Goal: Task Accomplishment & Management: Manage account settings

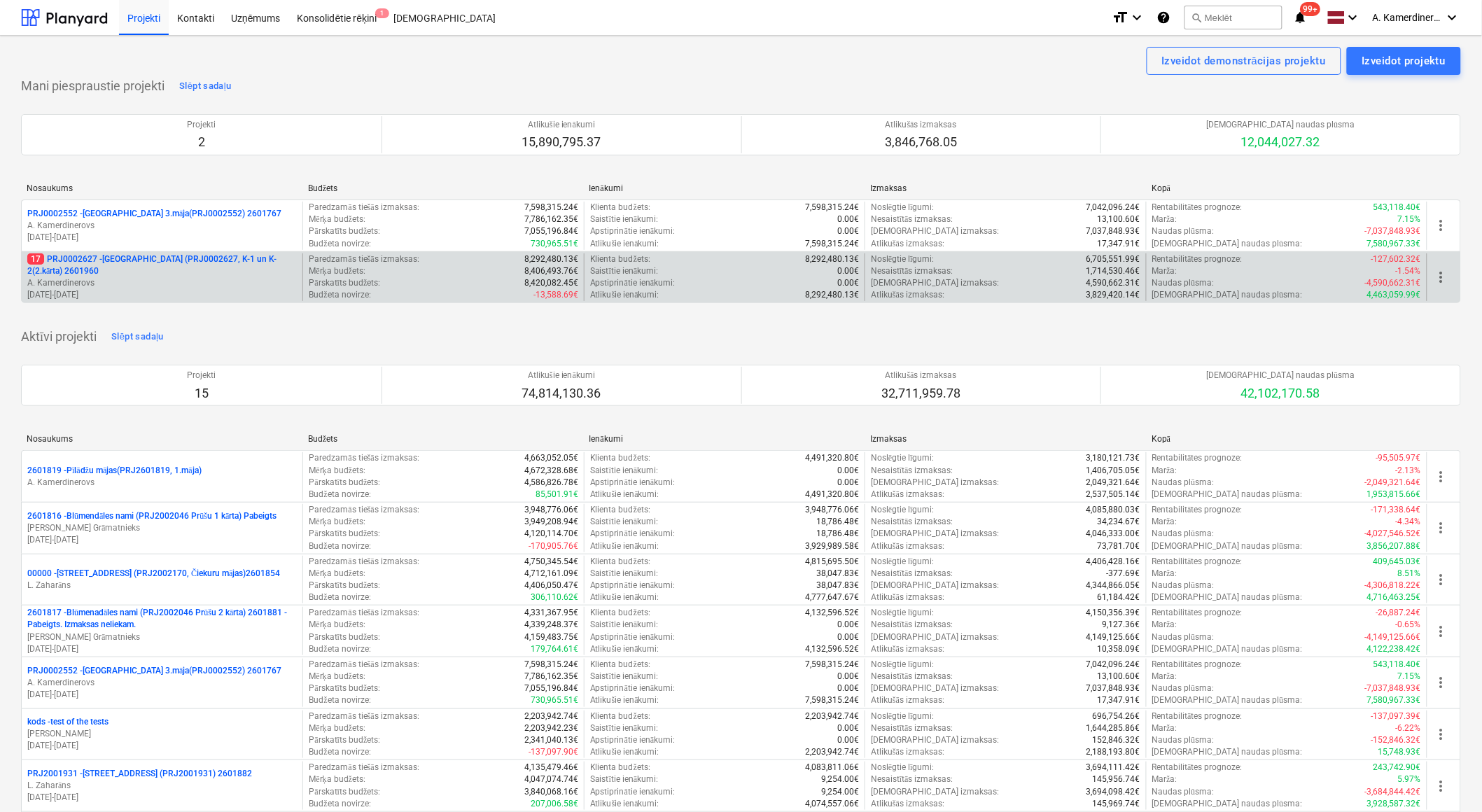
click at [109, 273] on p "17 PRJ0002627 - Tumes iela (PRJ0002627, K-1 un K-2(2.kārta) 2601960" at bounding box center [162, 264] width 270 height 23
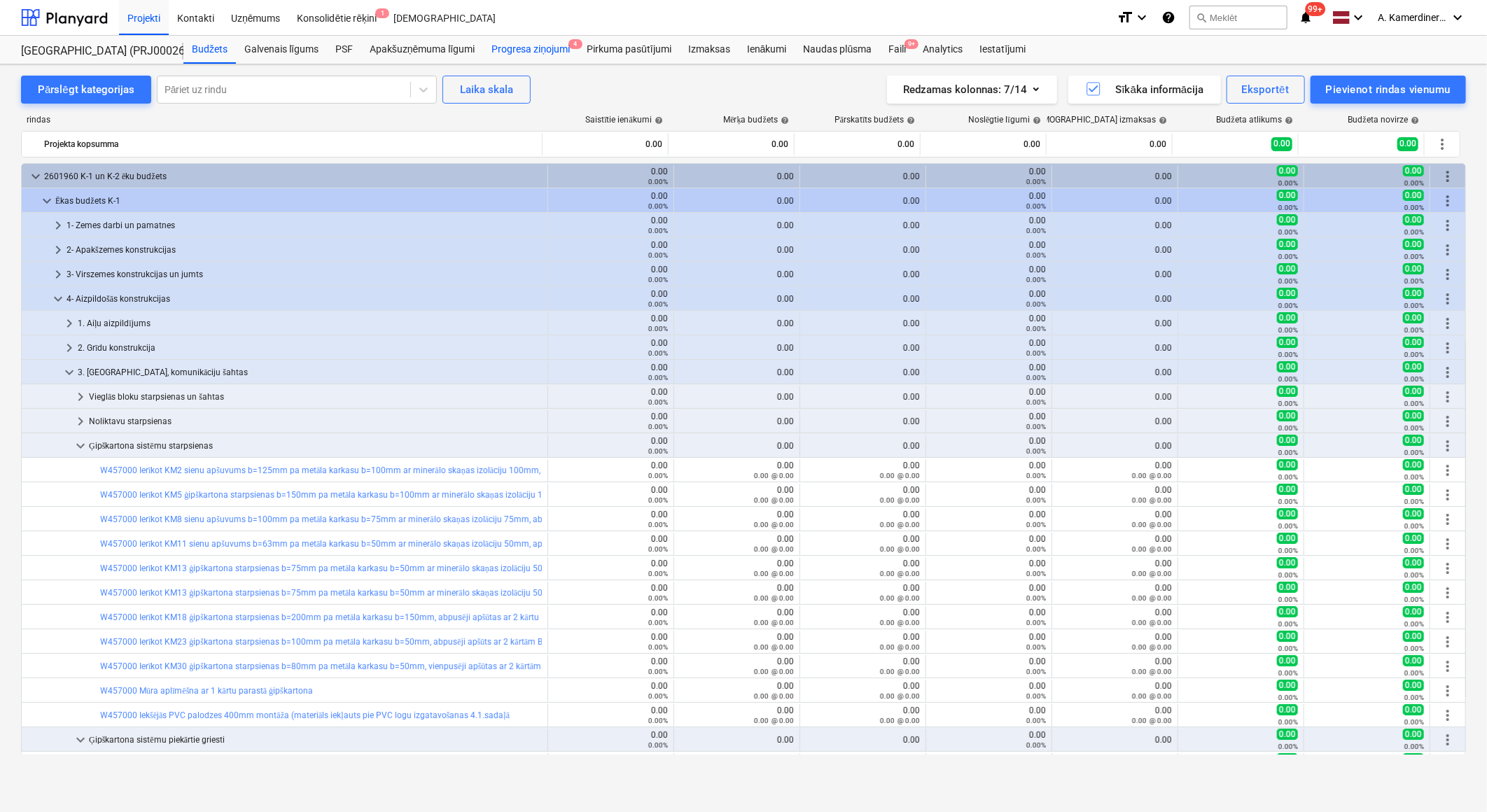
click at [533, 54] on div "Progresa ziņojumi 4" at bounding box center [531, 50] width 96 height 28
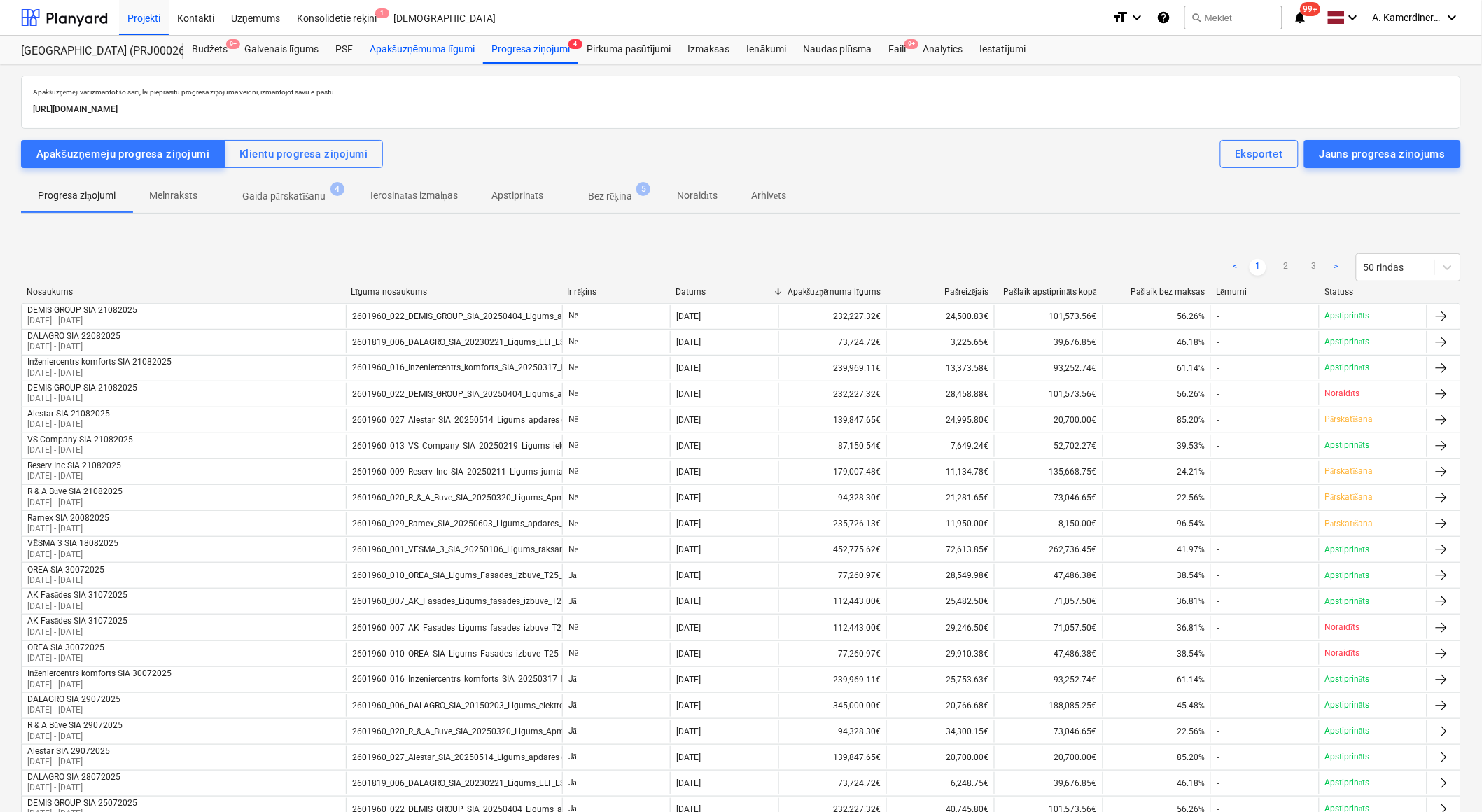
click at [414, 47] on div "Apakšuzņēmuma līgumi" at bounding box center [422, 50] width 122 height 28
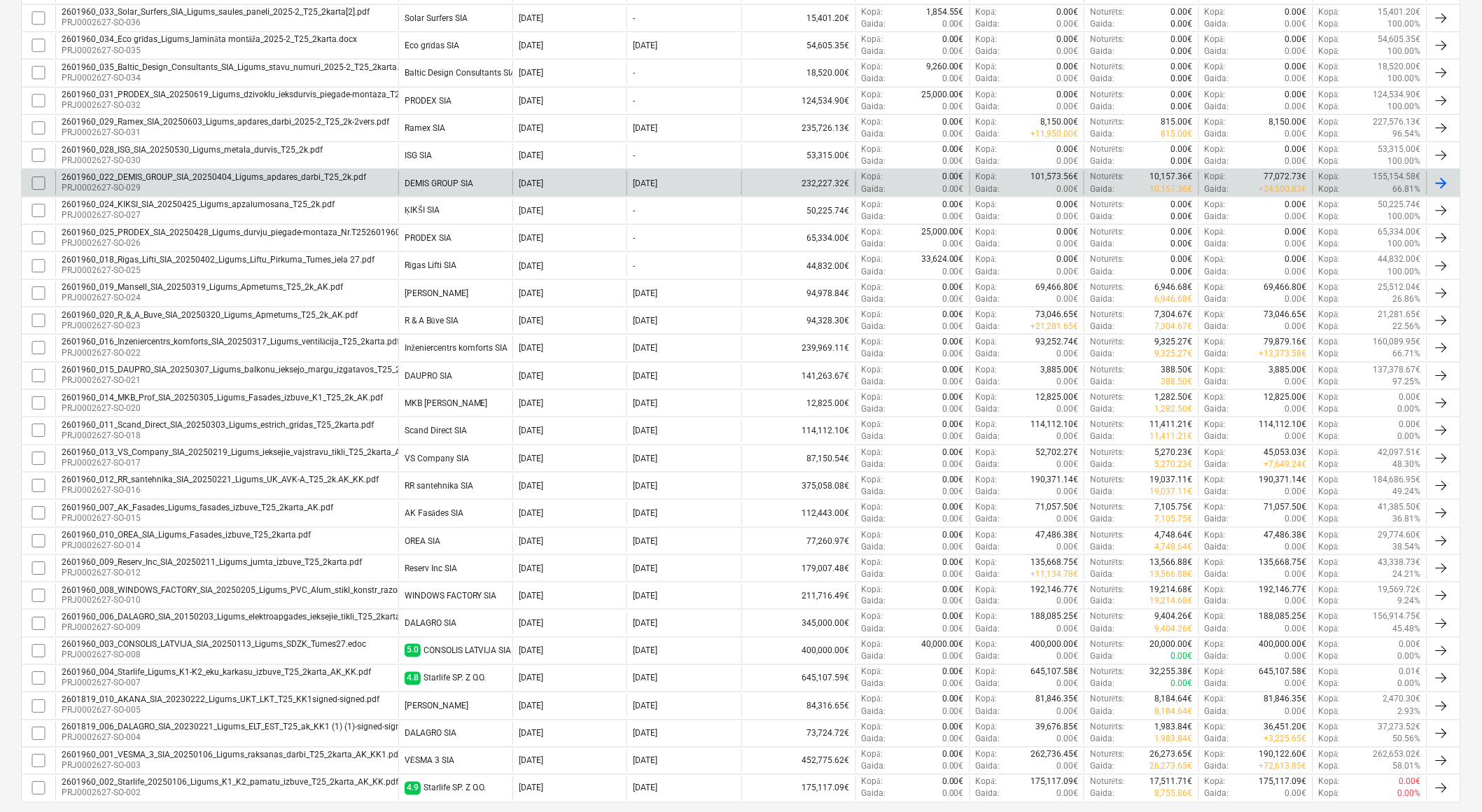
scroll to position [422, 0]
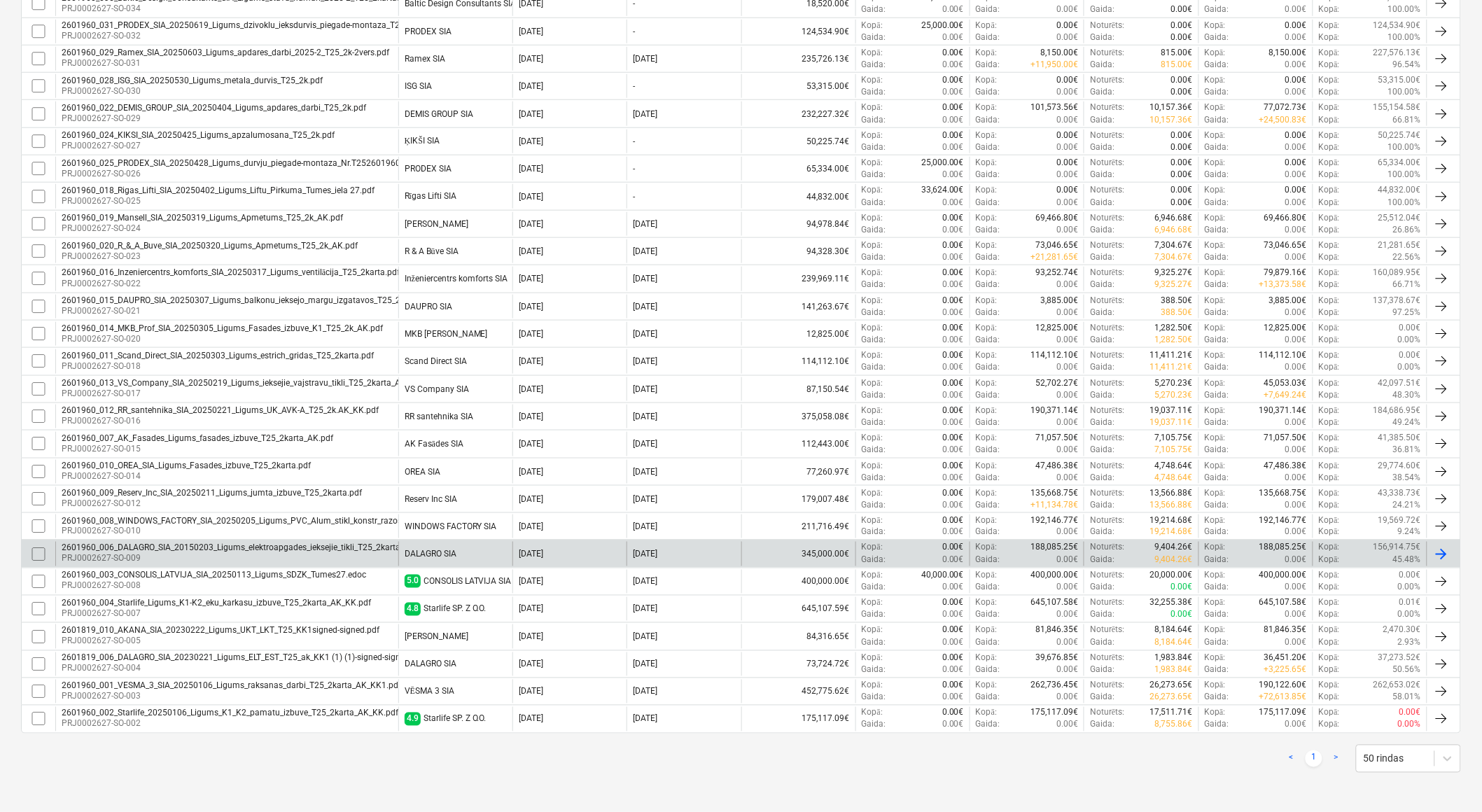
click at [430, 554] on div "DALAGRO SIA" at bounding box center [430, 554] width 52 height 9
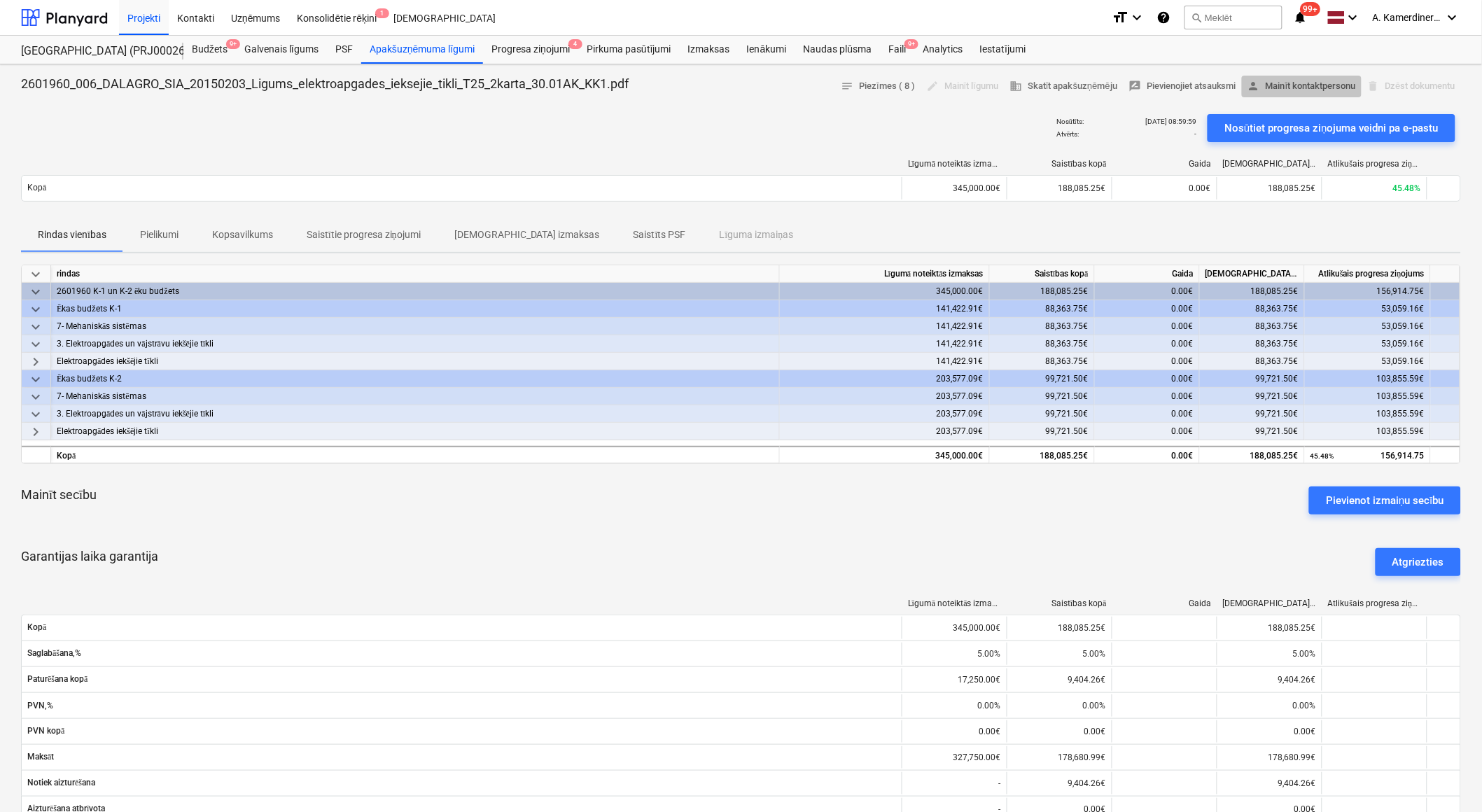
click at [1288, 80] on span "person Mainīt kontaktpersonu" at bounding box center [1301, 86] width 109 height 16
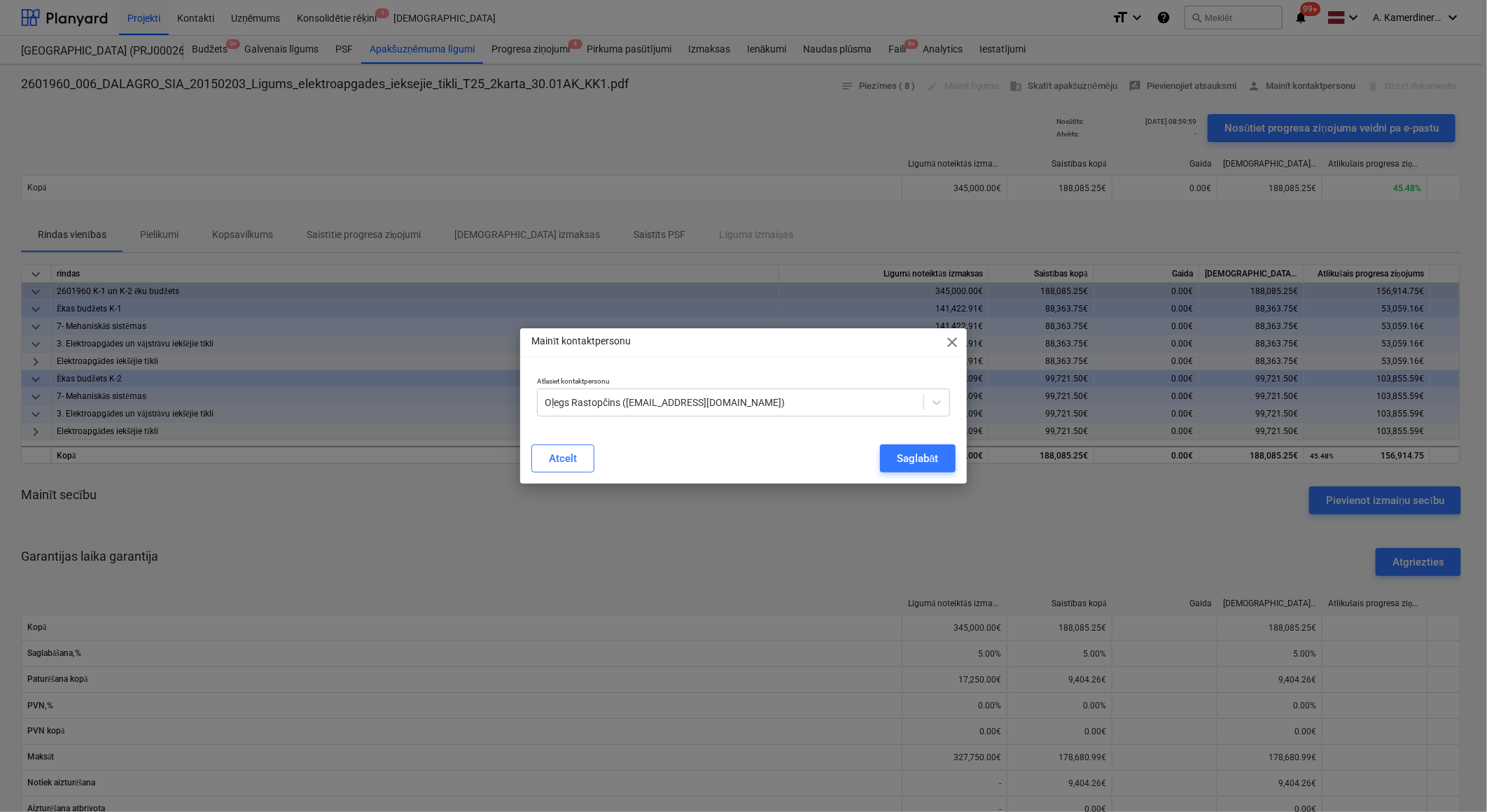
click at [954, 339] on span "close" at bounding box center [953, 342] width 17 height 17
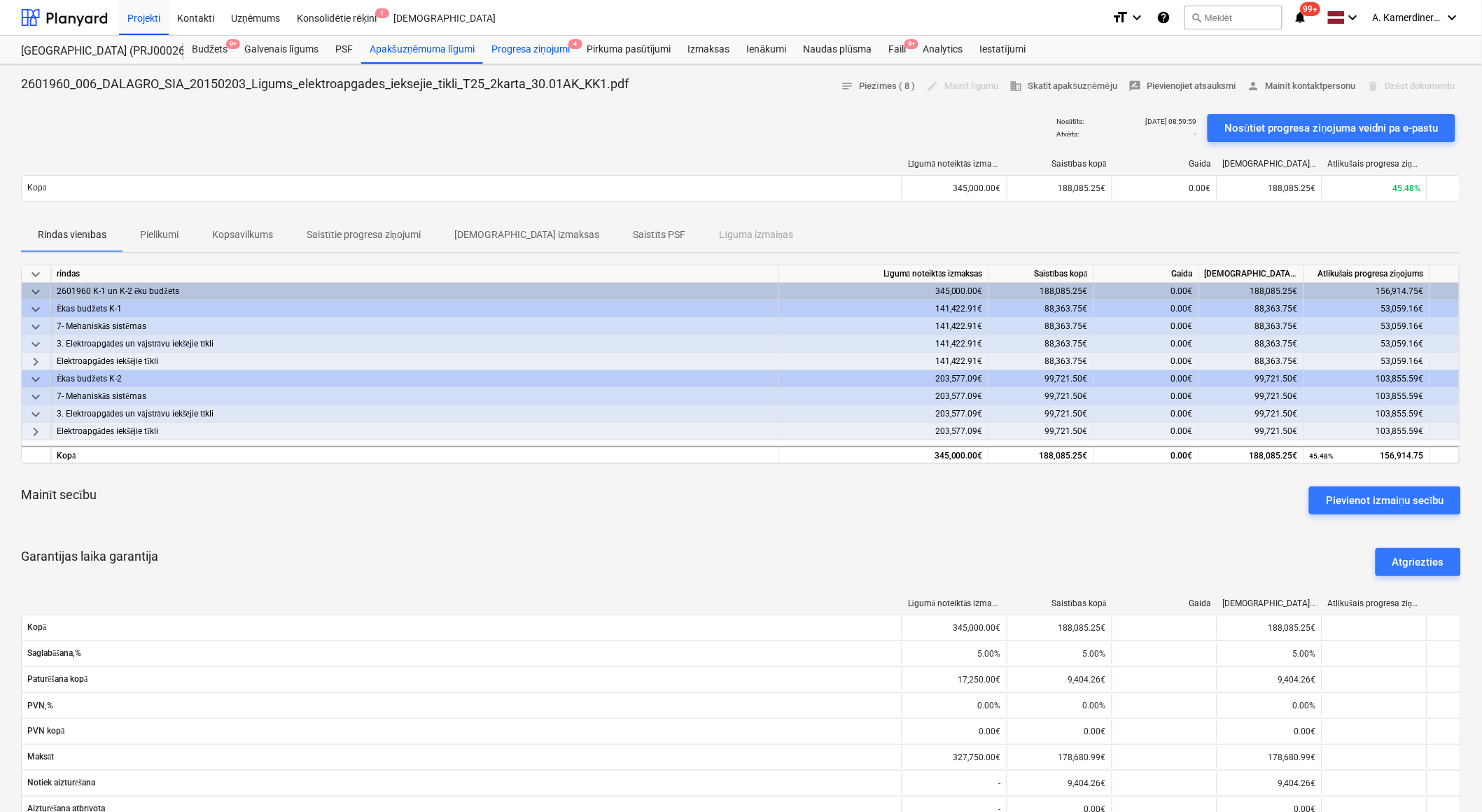
click at [553, 46] on div "Progresa ziņojumi 4" at bounding box center [531, 50] width 96 height 28
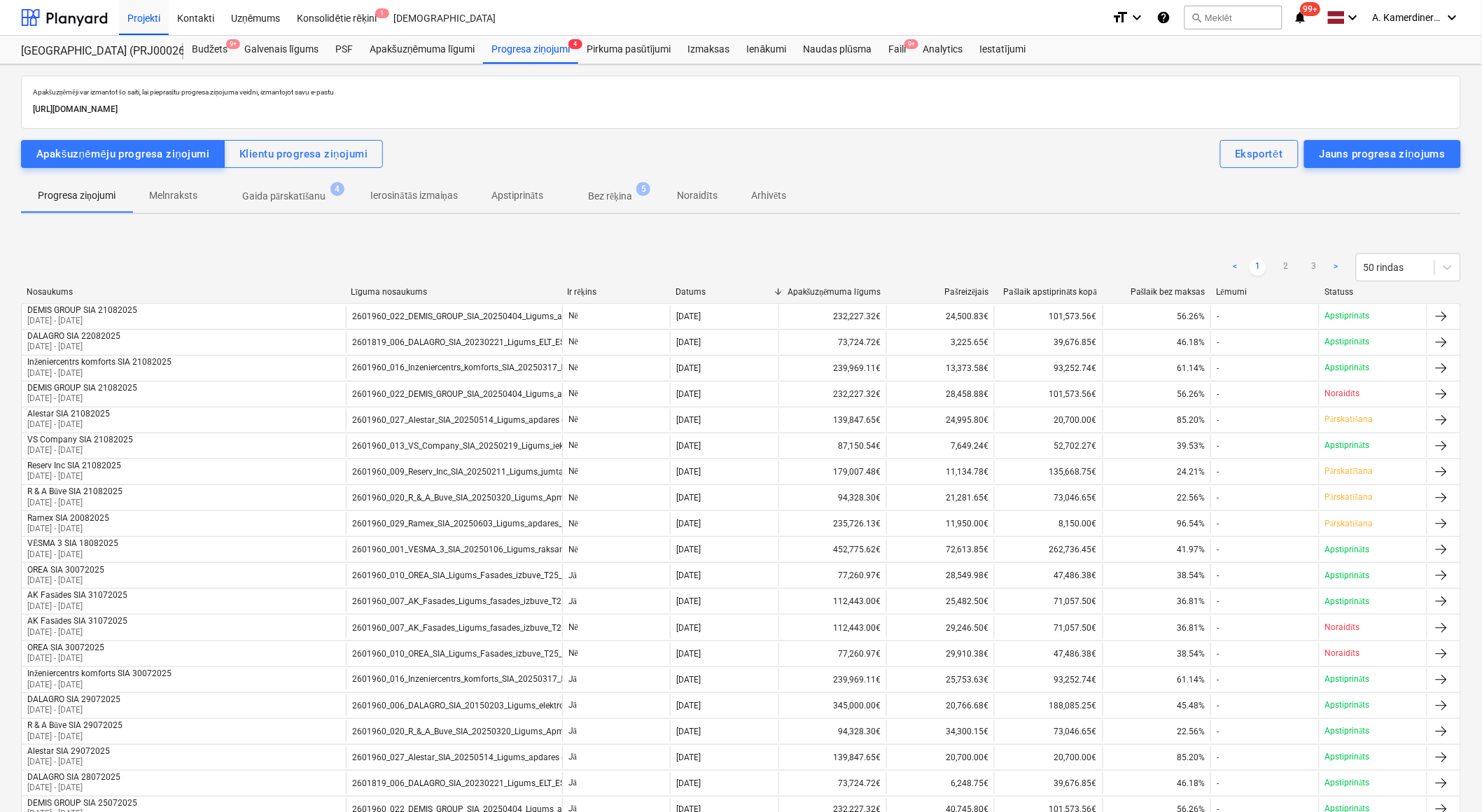
click at [304, 197] on p "Gaida pārskatīšanu" at bounding box center [285, 197] width 84 height 15
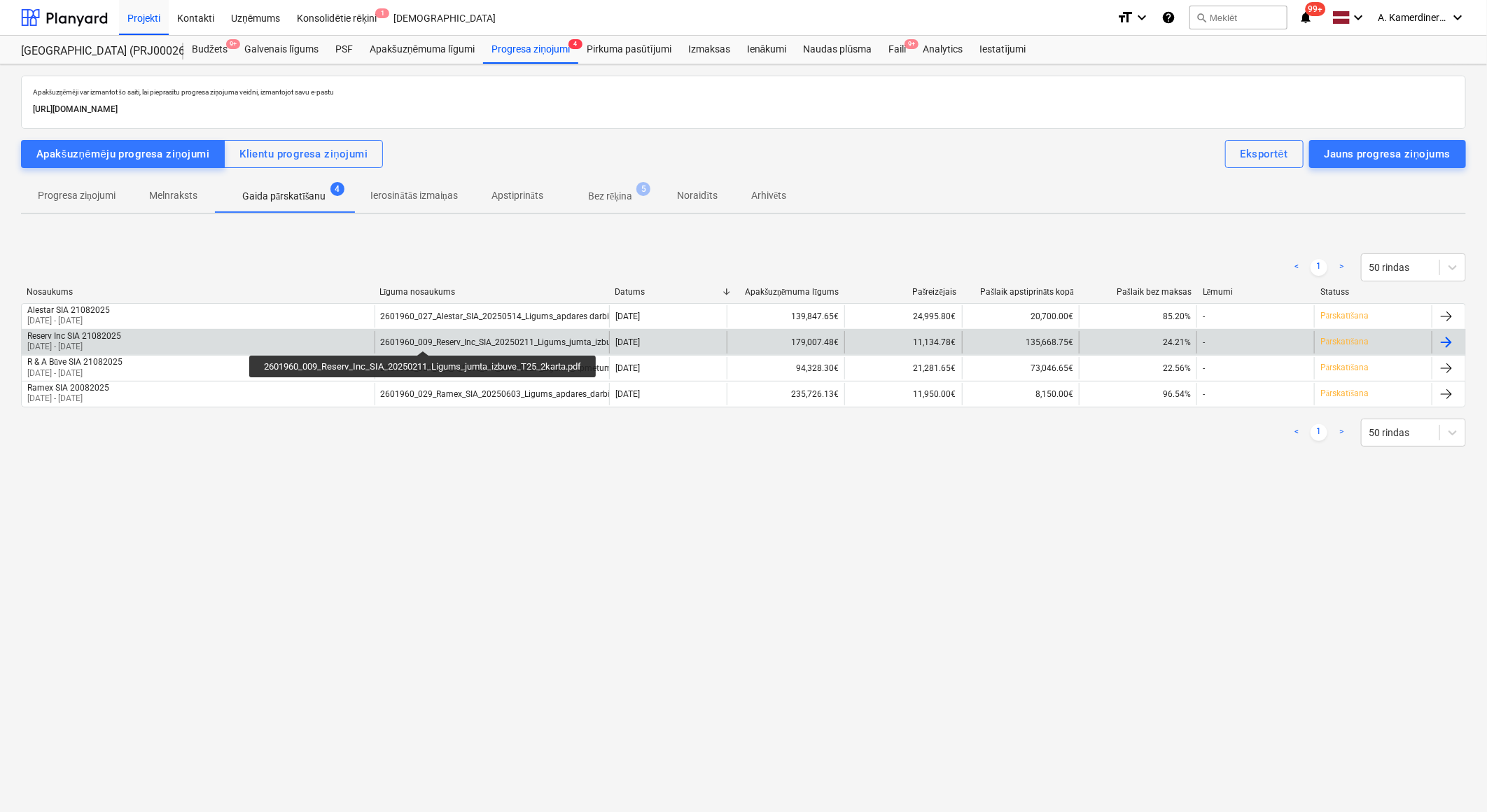
click at [425, 338] on div "2601960_009_Reserv_Inc_SIA_20250211_Ligums_jumta_izbuve_T25_2karta.pdf" at bounding box center [530, 342] width 301 height 9
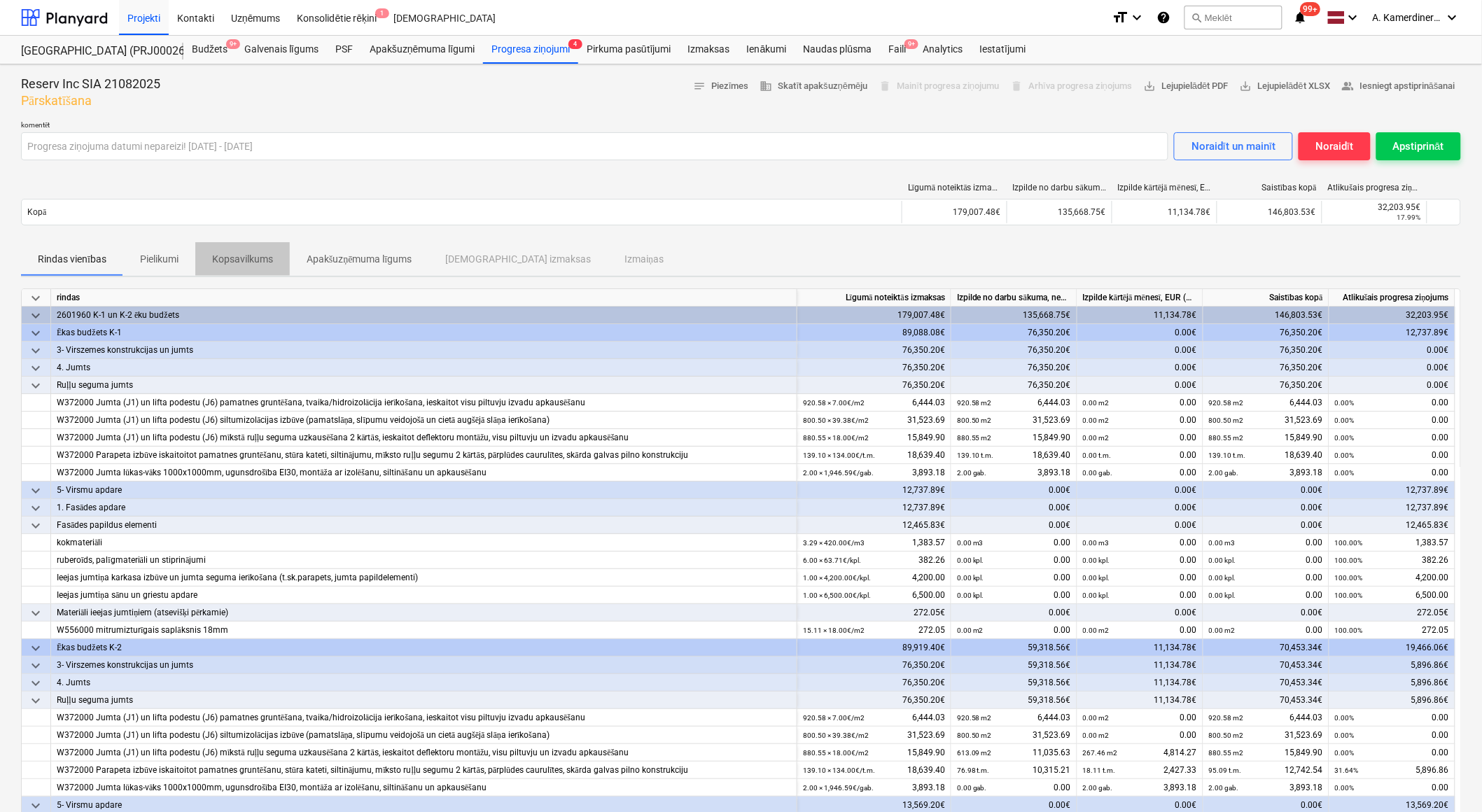
click at [259, 256] on p "Kopsavilkums" at bounding box center [242, 259] width 61 height 15
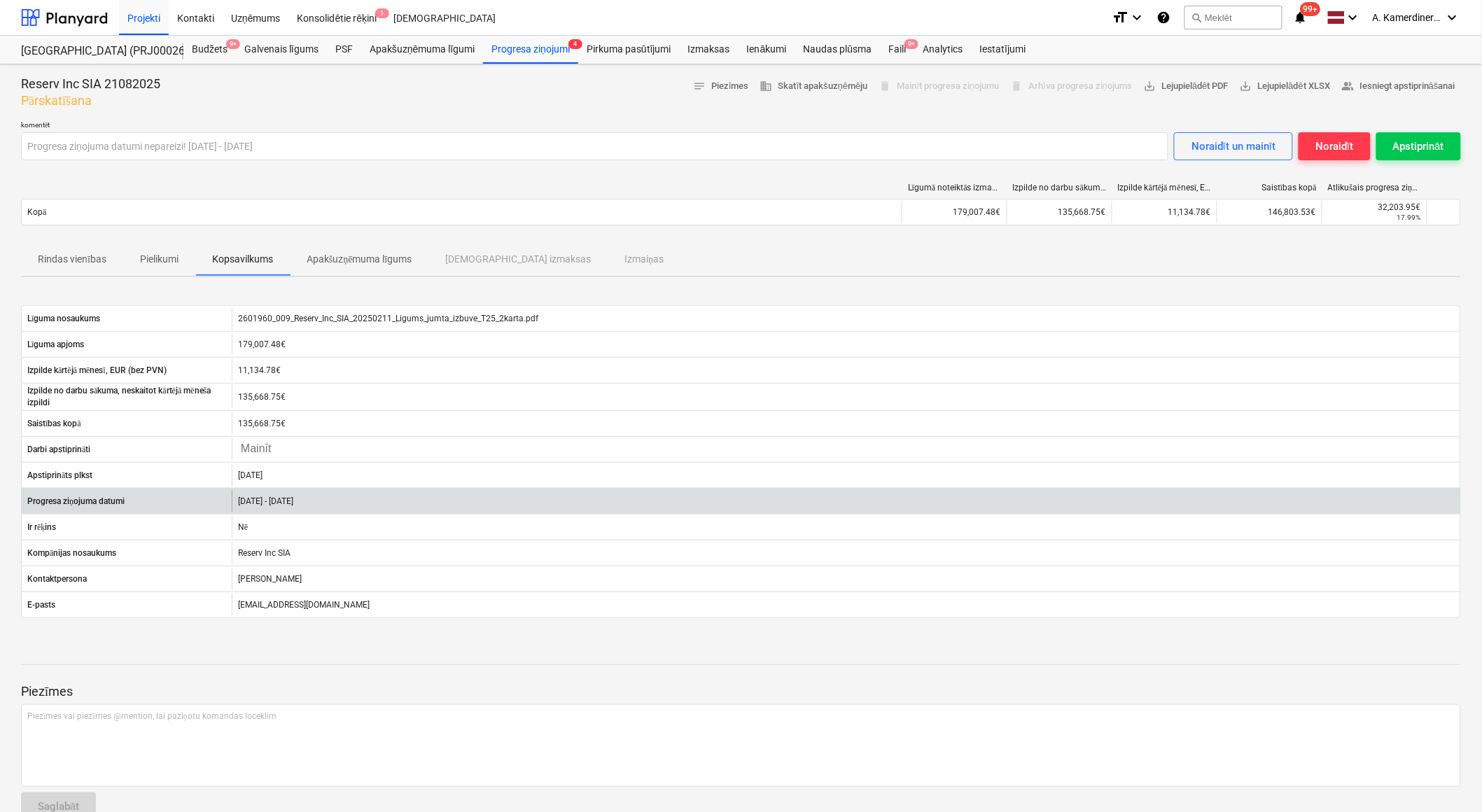
scroll to position [31, 0]
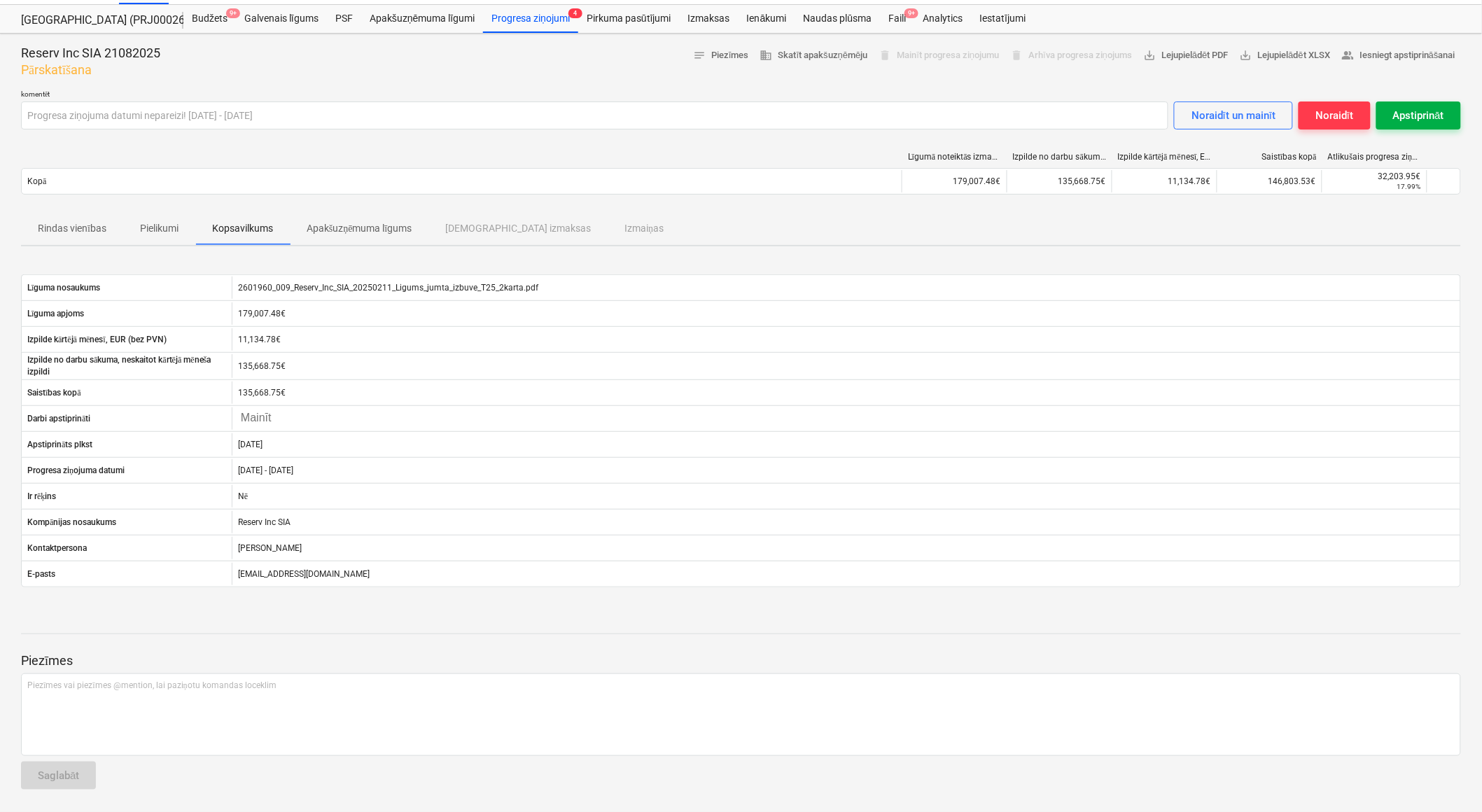
click at [1430, 115] on div "Apstiprināt" at bounding box center [1418, 115] width 52 height 18
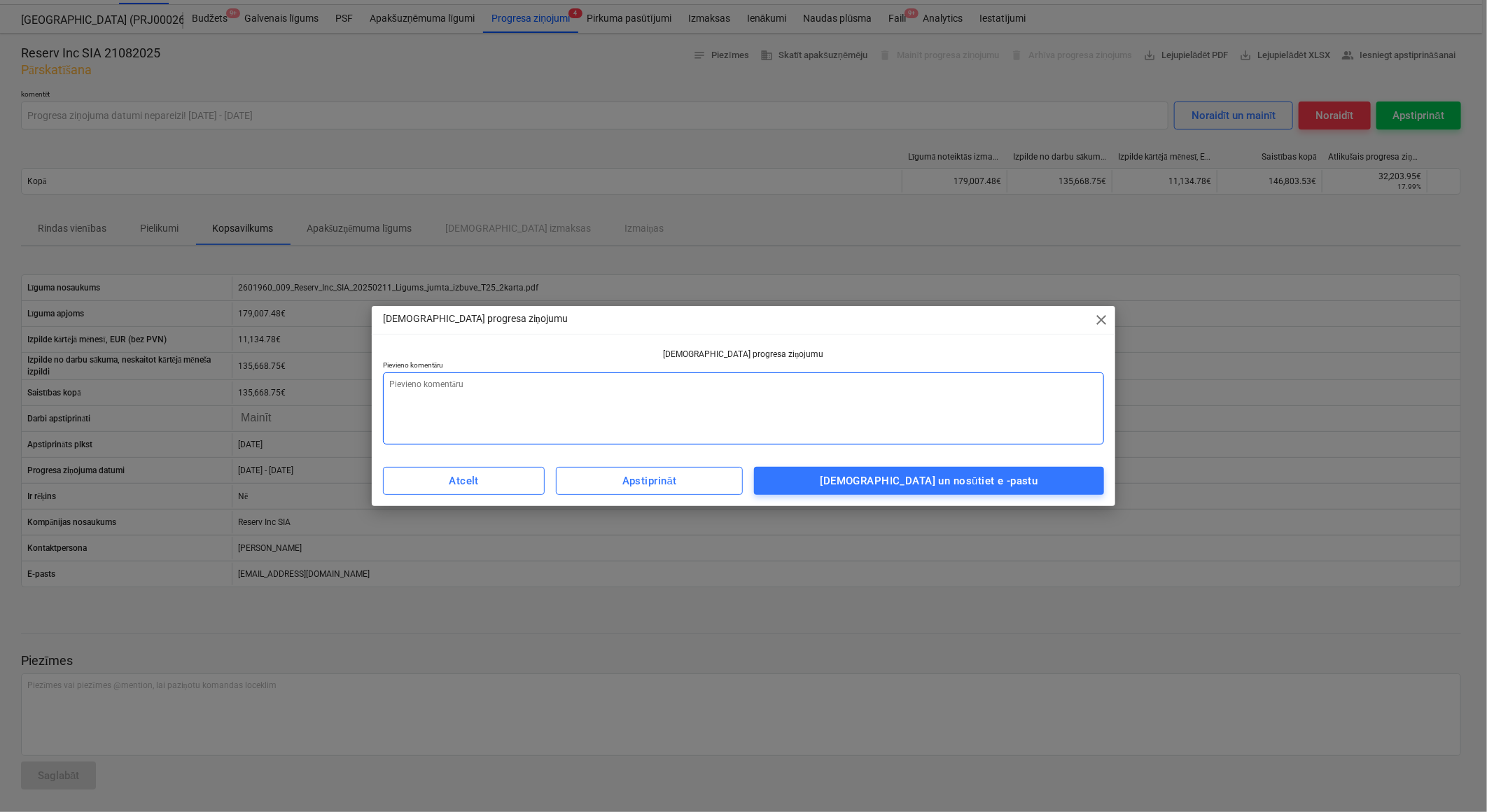
click at [949, 396] on textarea at bounding box center [744, 407] width 721 height 72
type textarea "x"
type textarea "щ"
type textarea "x"
type textarea "щл"
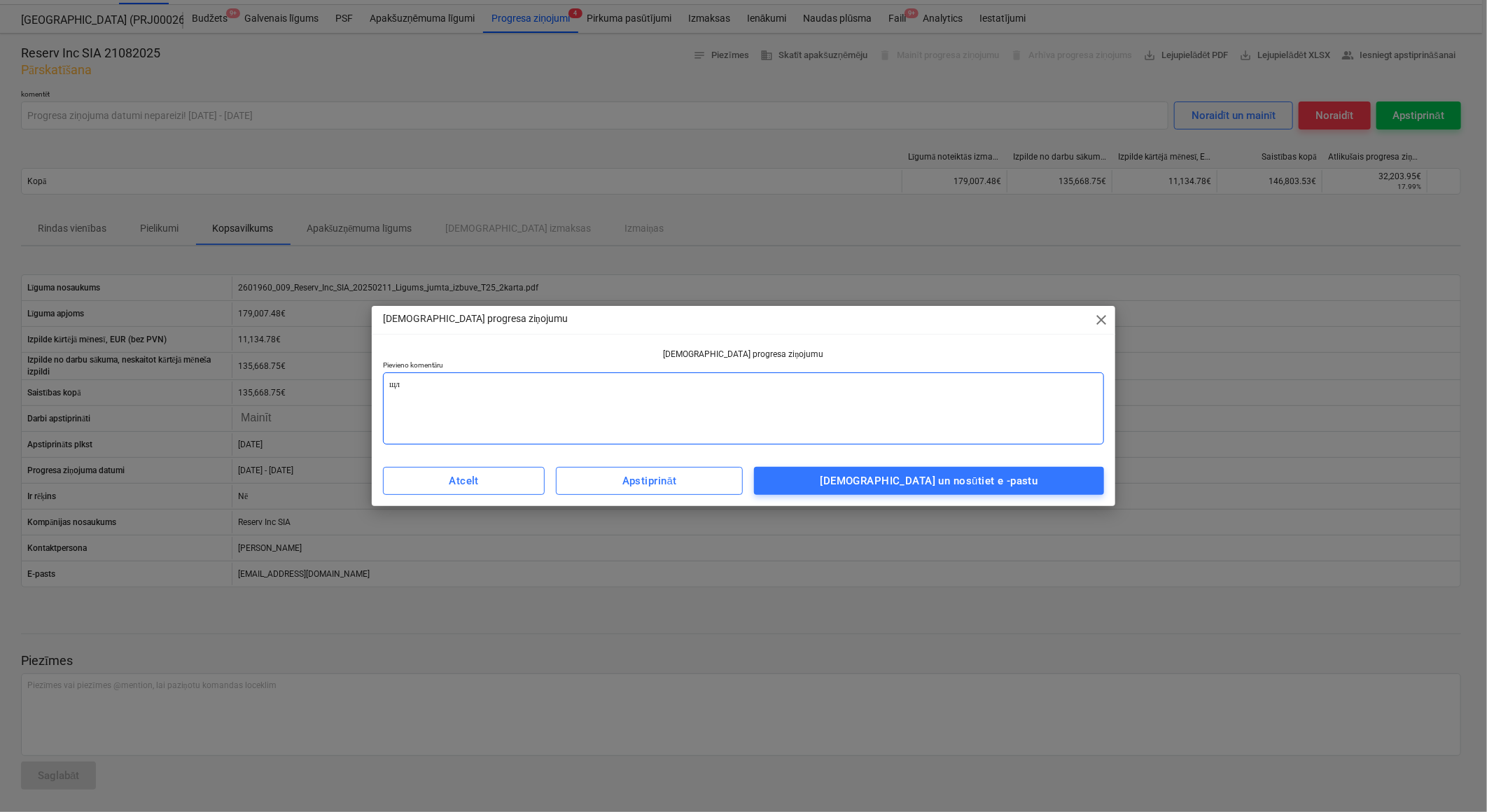
type textarea "x"
type textarea "щ"
type textarea "x"
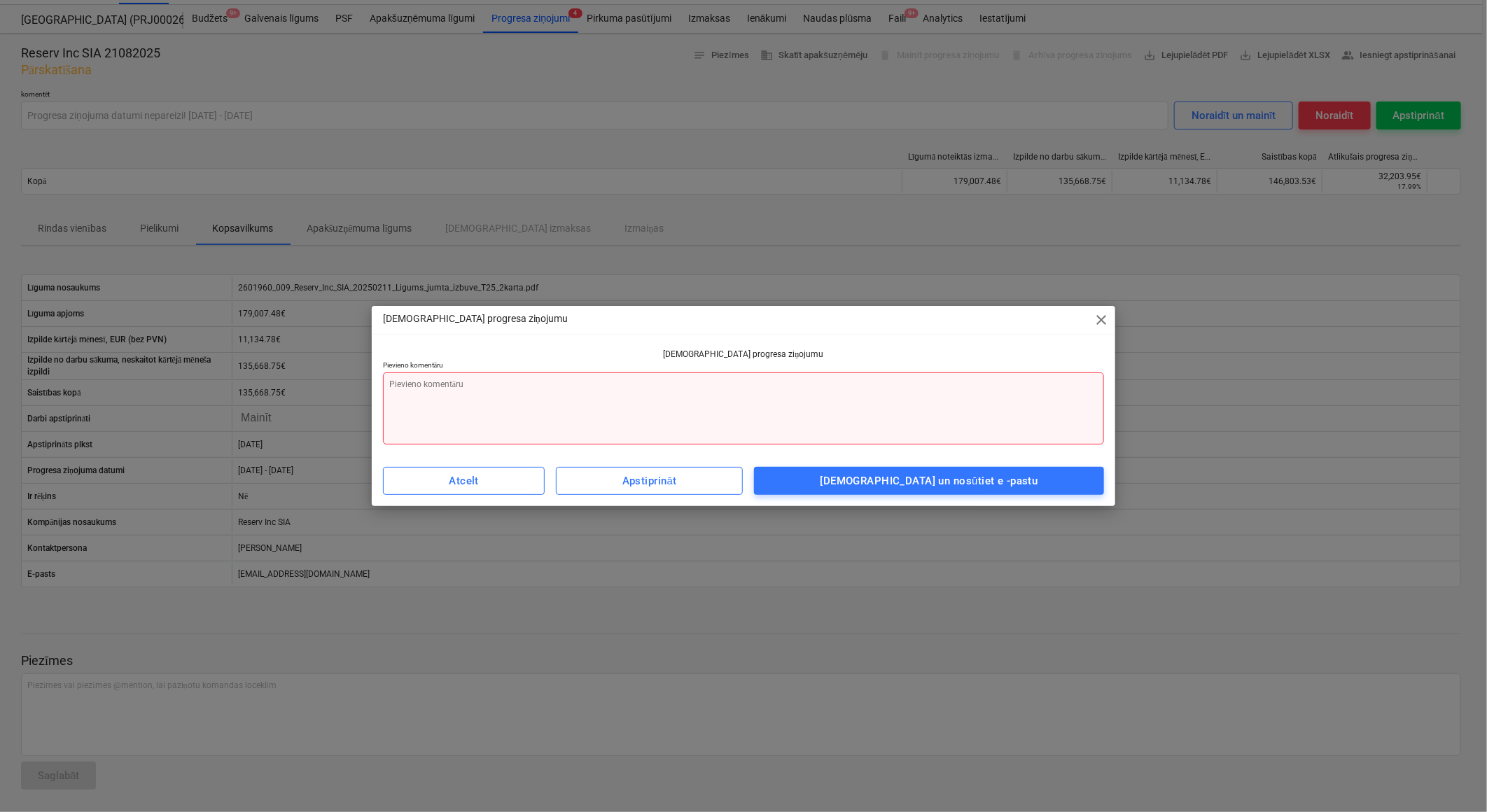
type textarea "x"
type textarea "o"
type textarea "x"
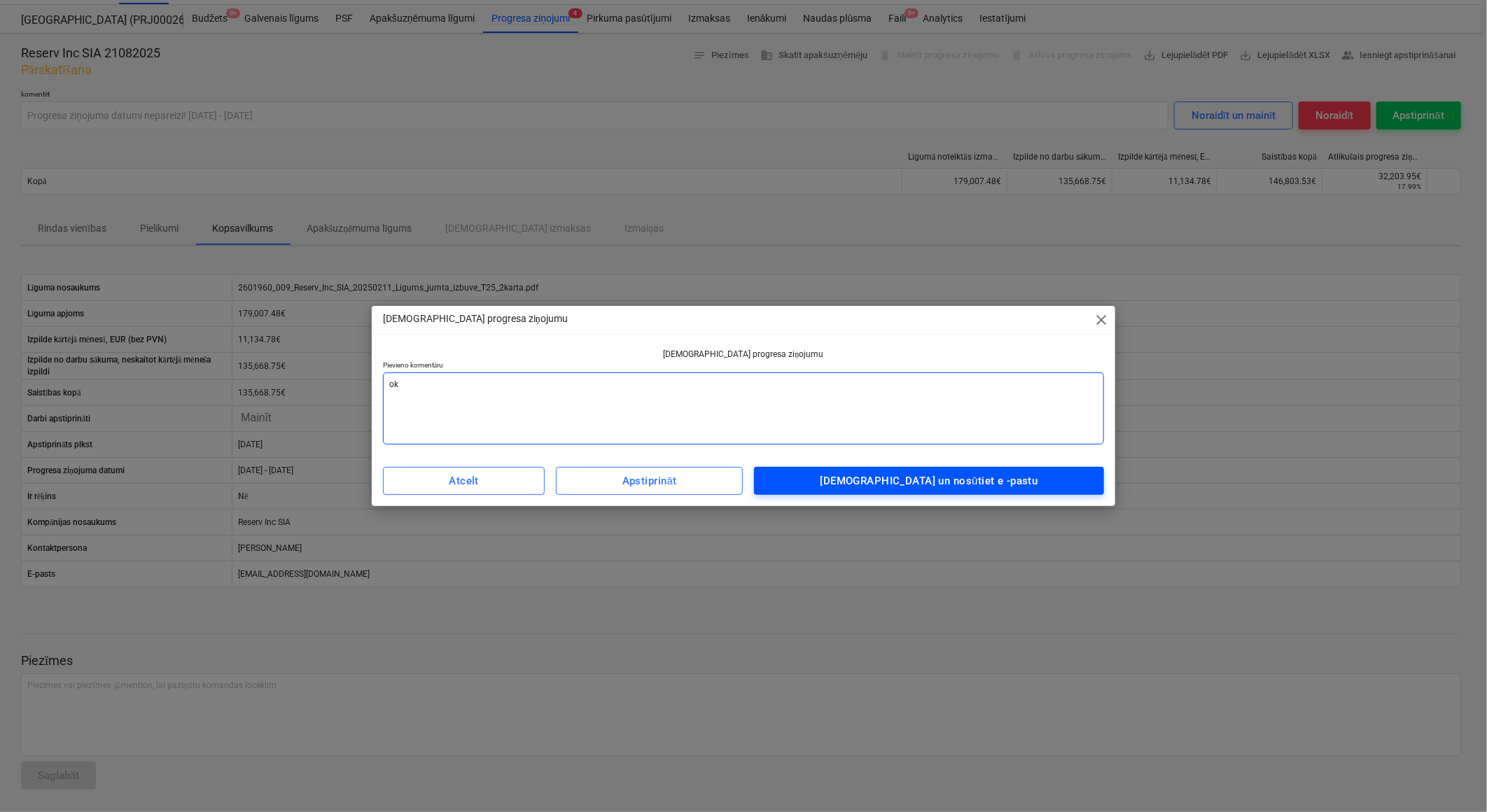
type textarea "ok"
click at [959, 480] on div "[DEMOGRAPHIC_DATA] un nosūtiet e -pastu" at bounding box center [929, 480] width 217 height 18
type textarea "x"
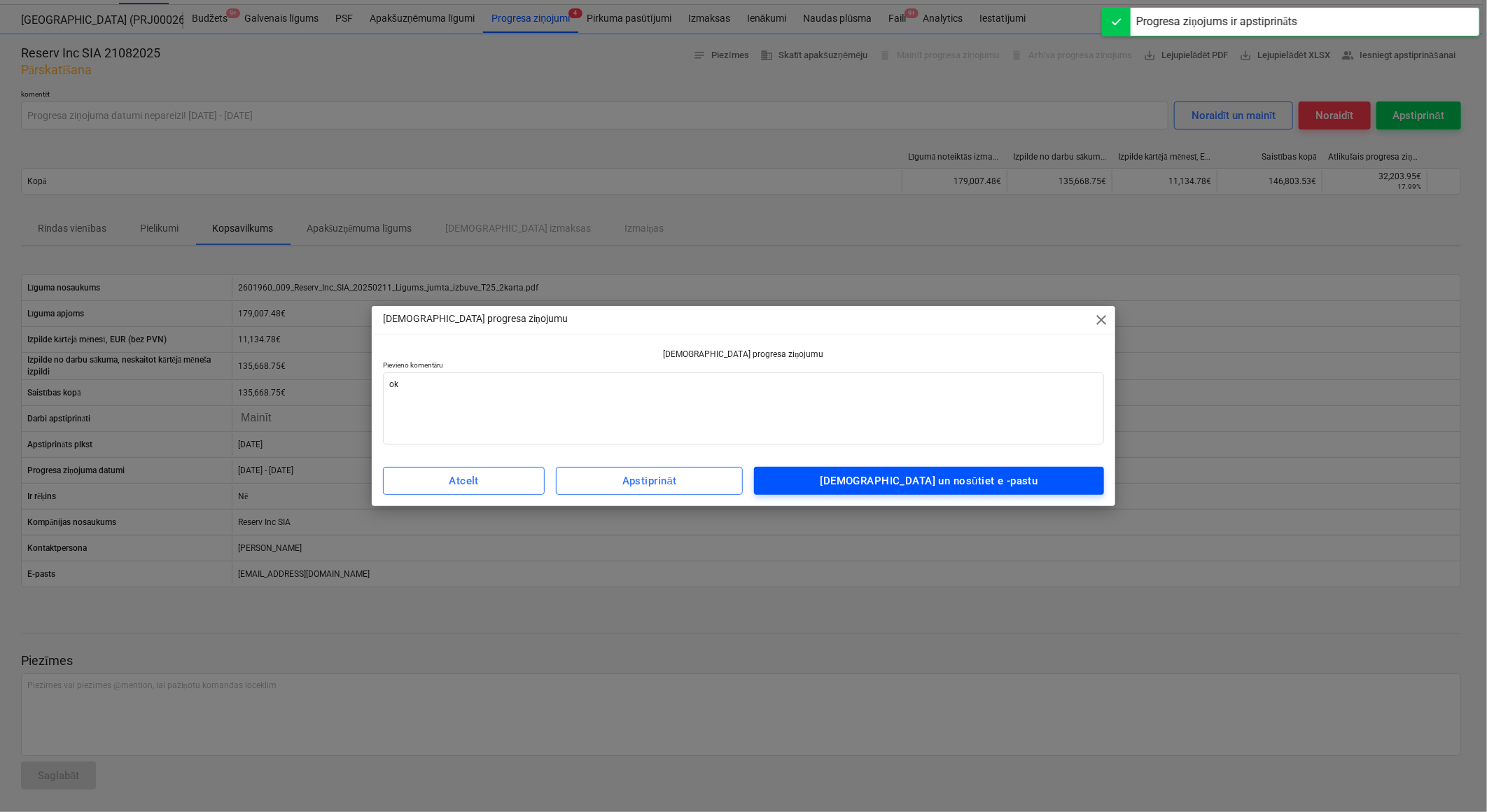
type input "ok"
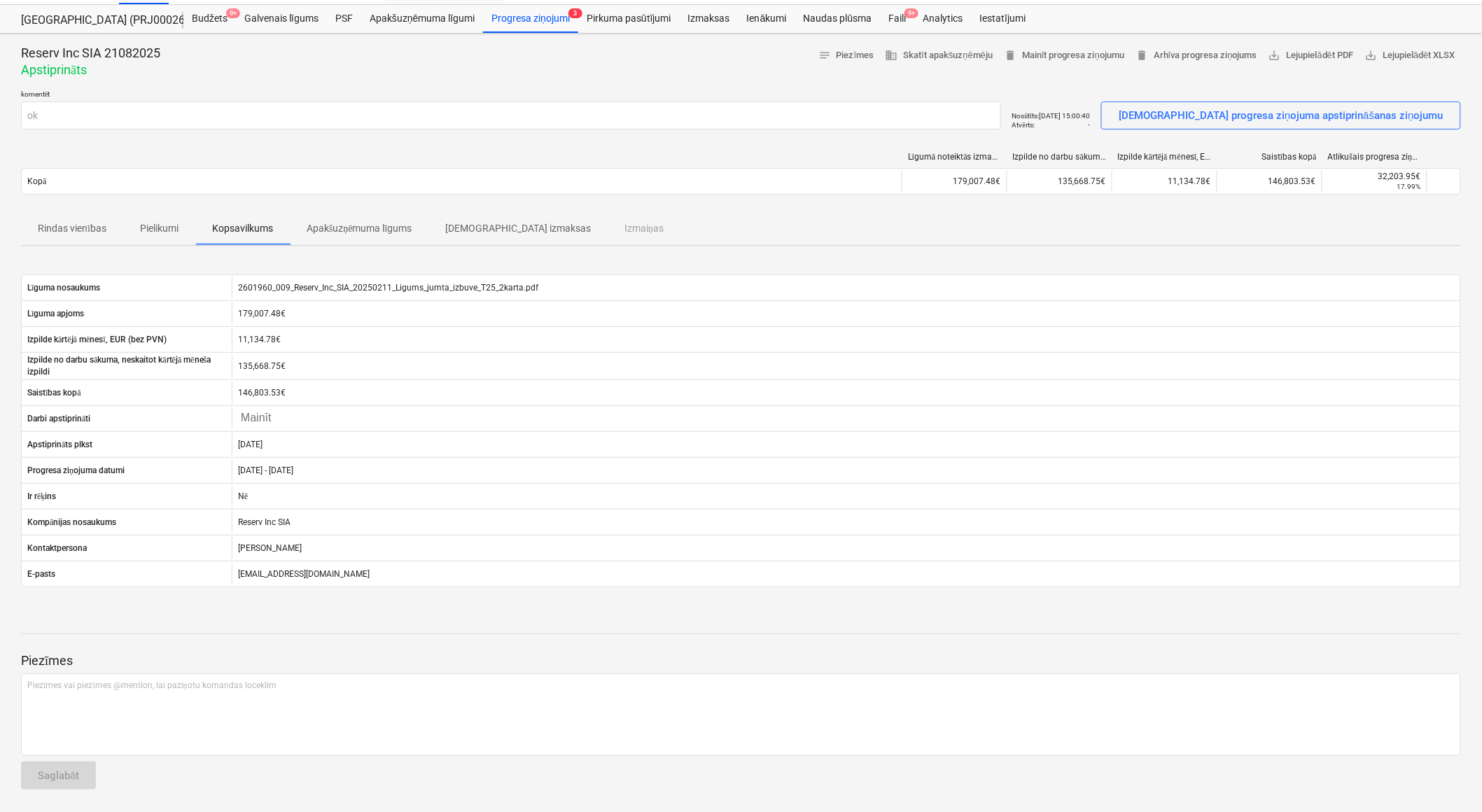
click at [417, 18] on div "Apakšuzņēmuma līgumi" at bounding box center [422, 19] width 122 height 28
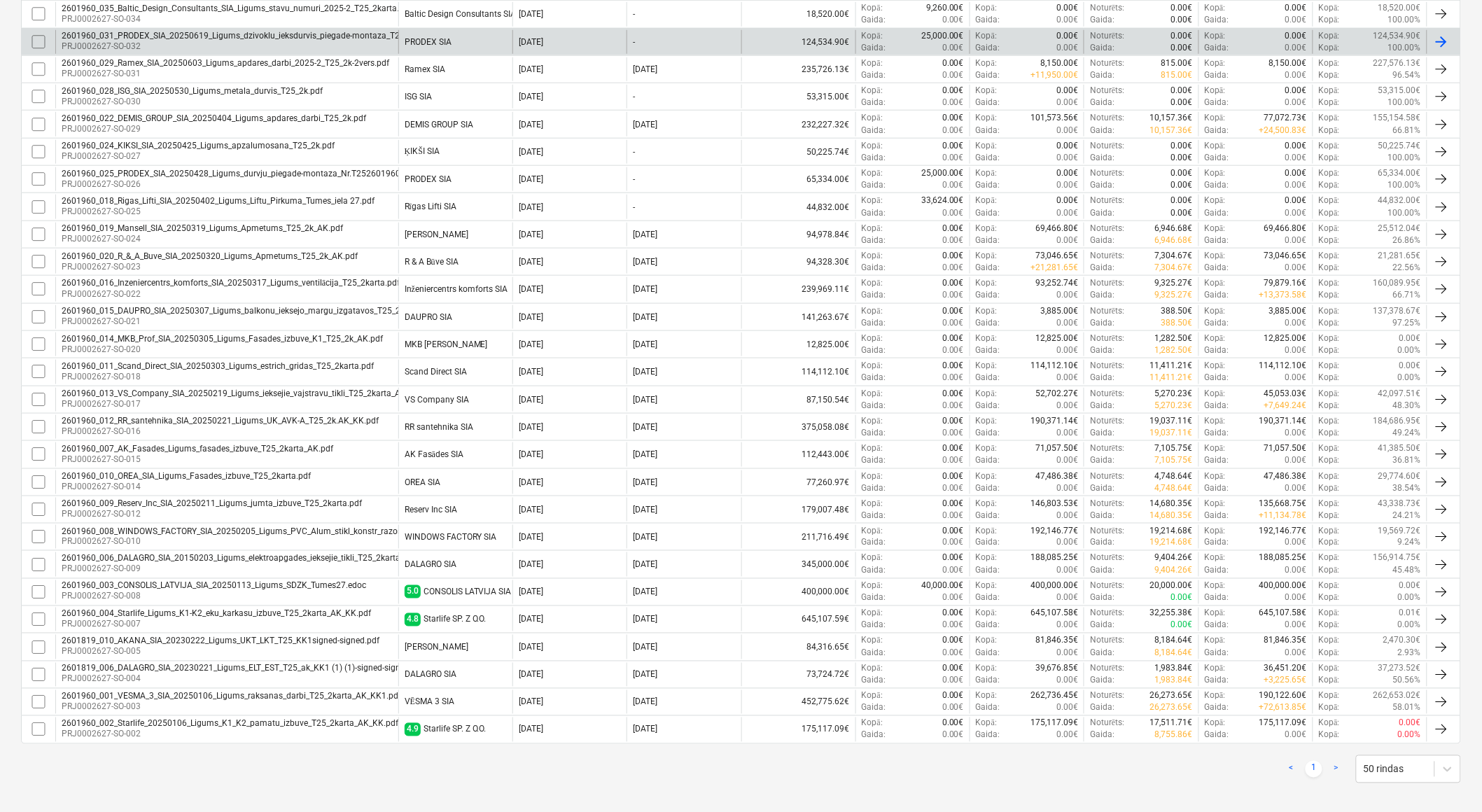
scroll to position [422, 0]
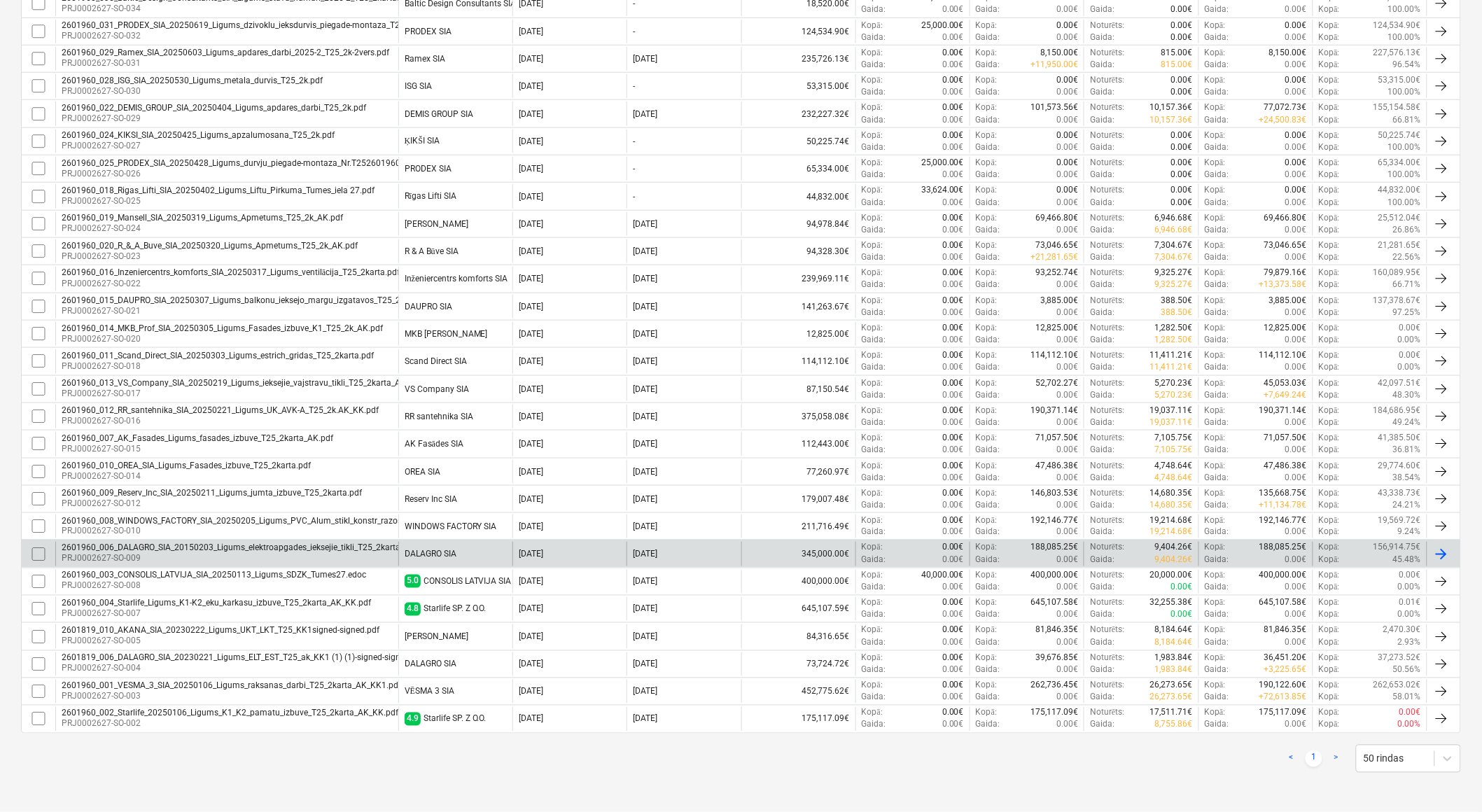
click at [438, 554] on div "DALAGRO SIA" at bounding box center [430, 554] width 52 height 9
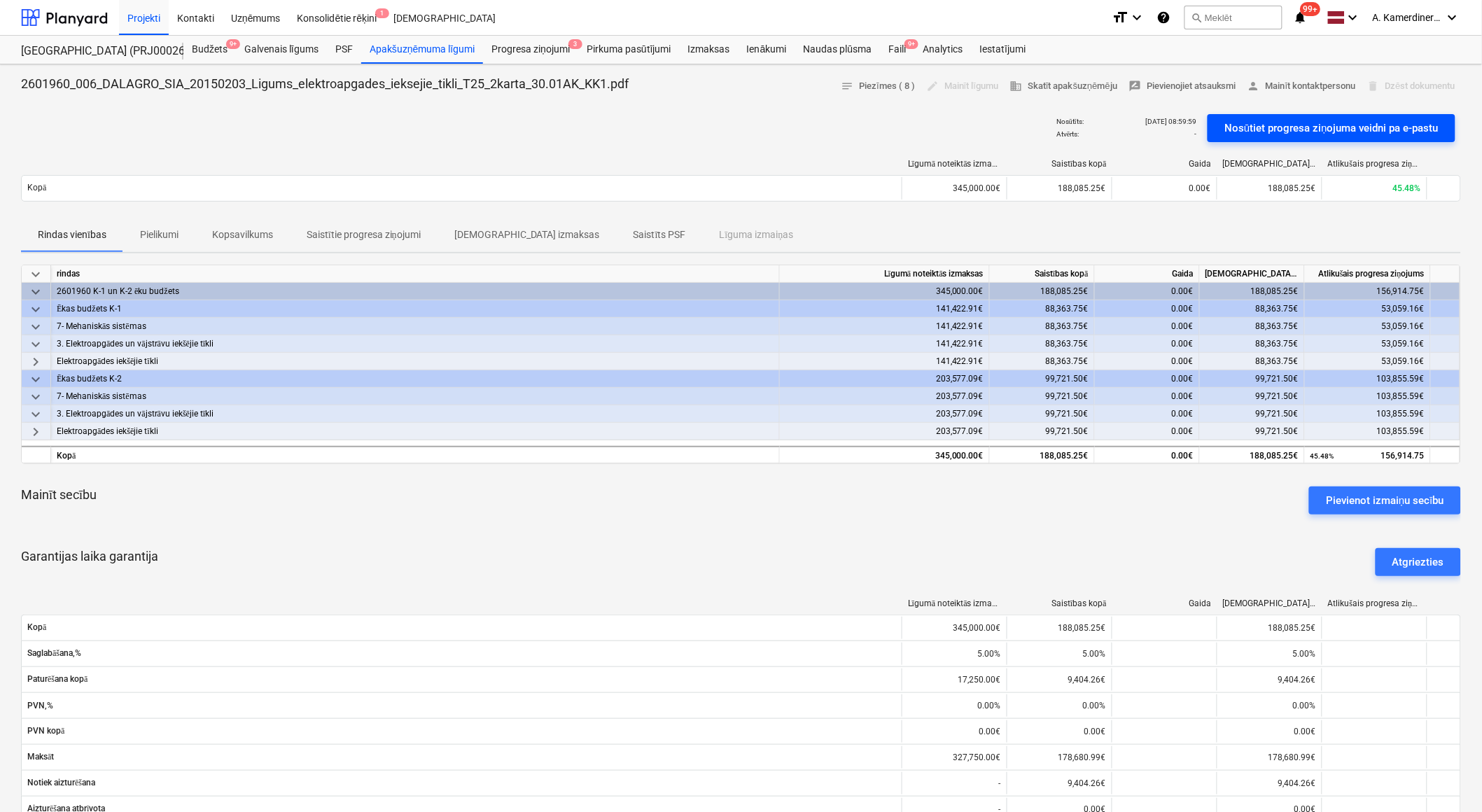
click at [1282, 133] on div "Nosūtiet progresa ziņojuma veidni pa e-pastu" at bounding box center [1331, 127] width 215 height 18
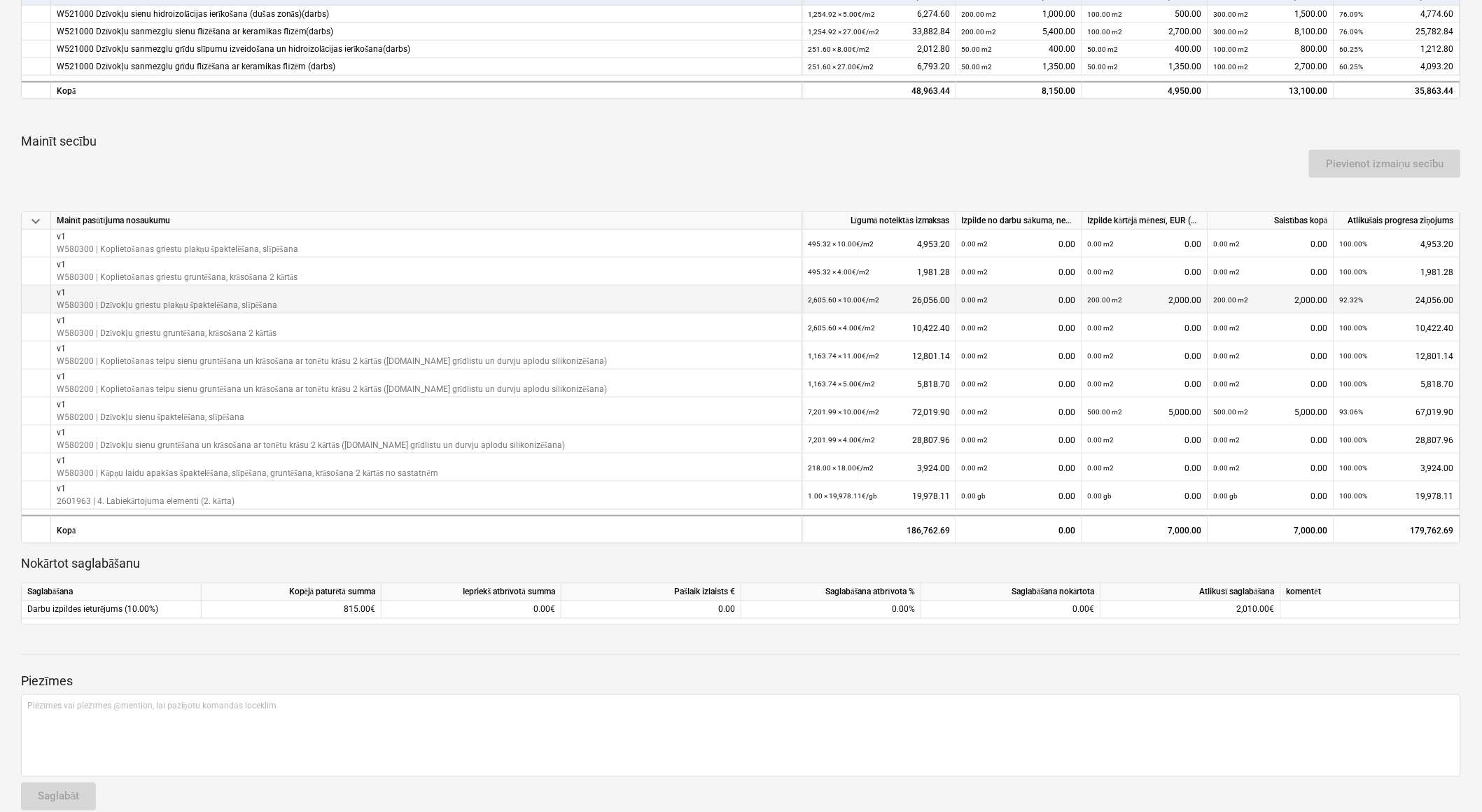
scroll to position [396, 0]
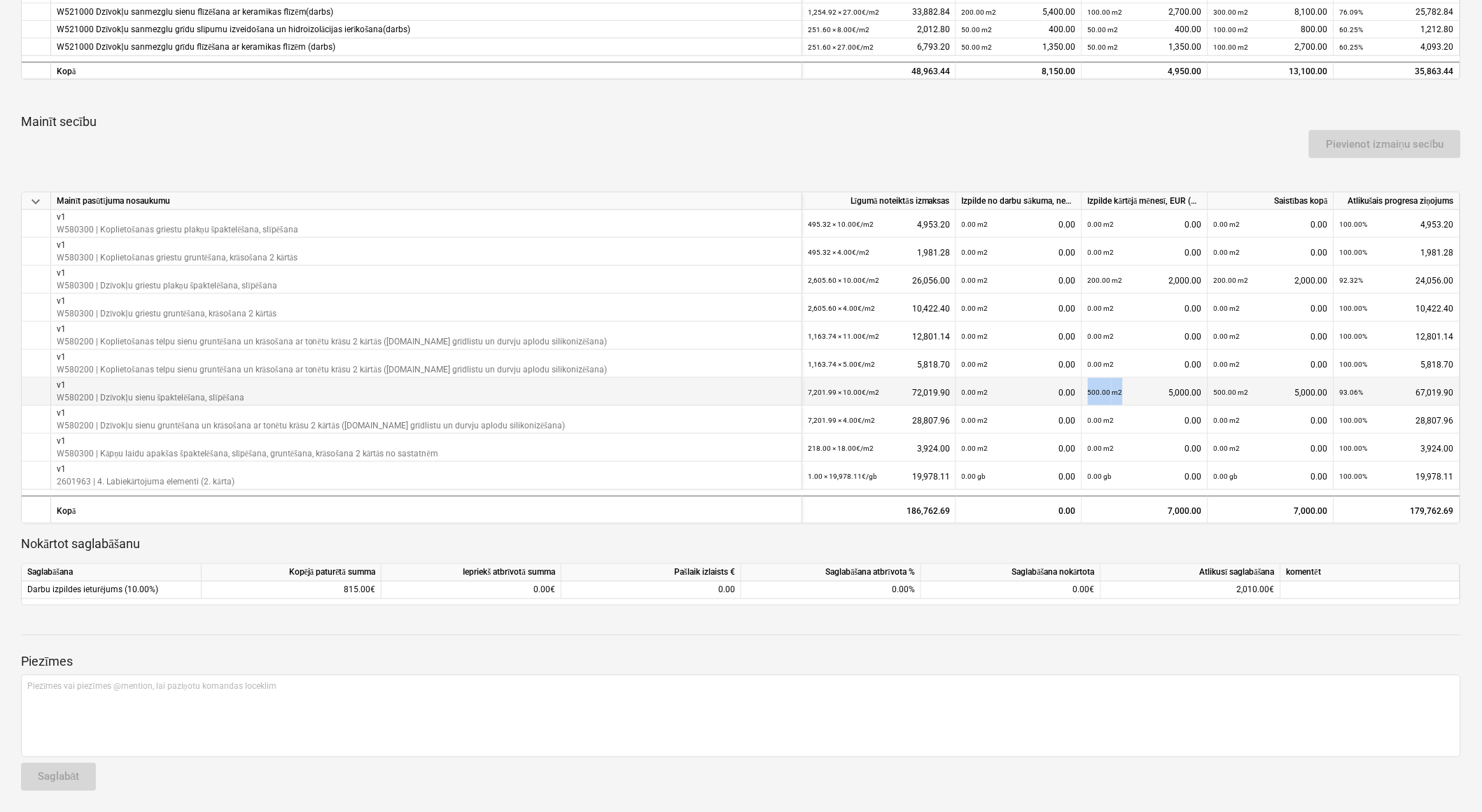
drag, startPoint x: 1119, startPoint y: 389, endPoint x: 1083, endPoint y: 389, distance: 36.0
click at [1083, 389] on div "500.00 m2 5,000.00" at bounding box center [1145, 391] width 126 height 28
drag, startPoint x: 1083, startPoint y: 389, endPoint x: 1125, endPoint y: 397, distance: 42.8
click at [1125, 397] on div "500.00 m2 5,000.00" at bounding box center [1145, 391] width 114 height 29
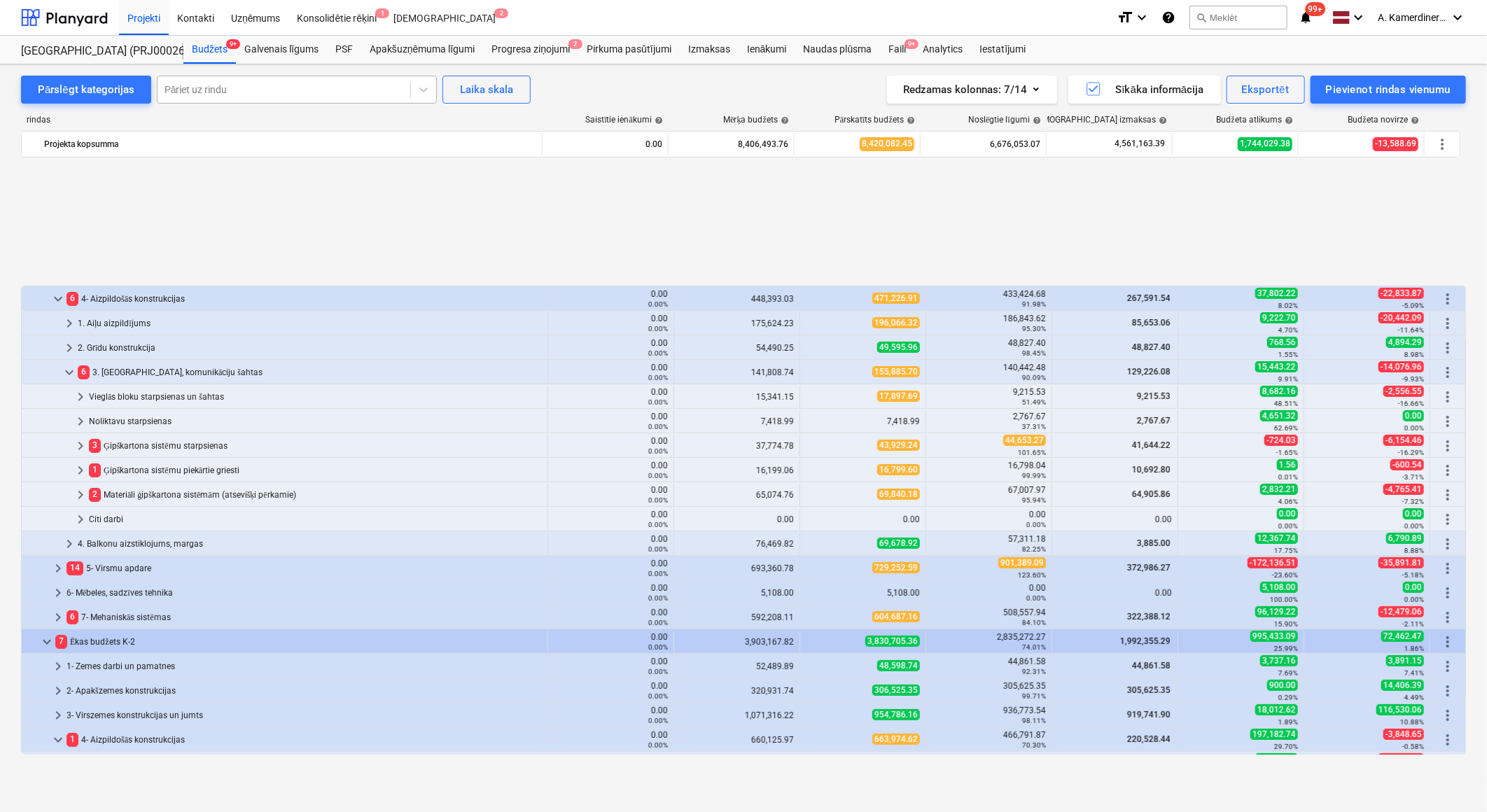
scroll to position [621, 0]
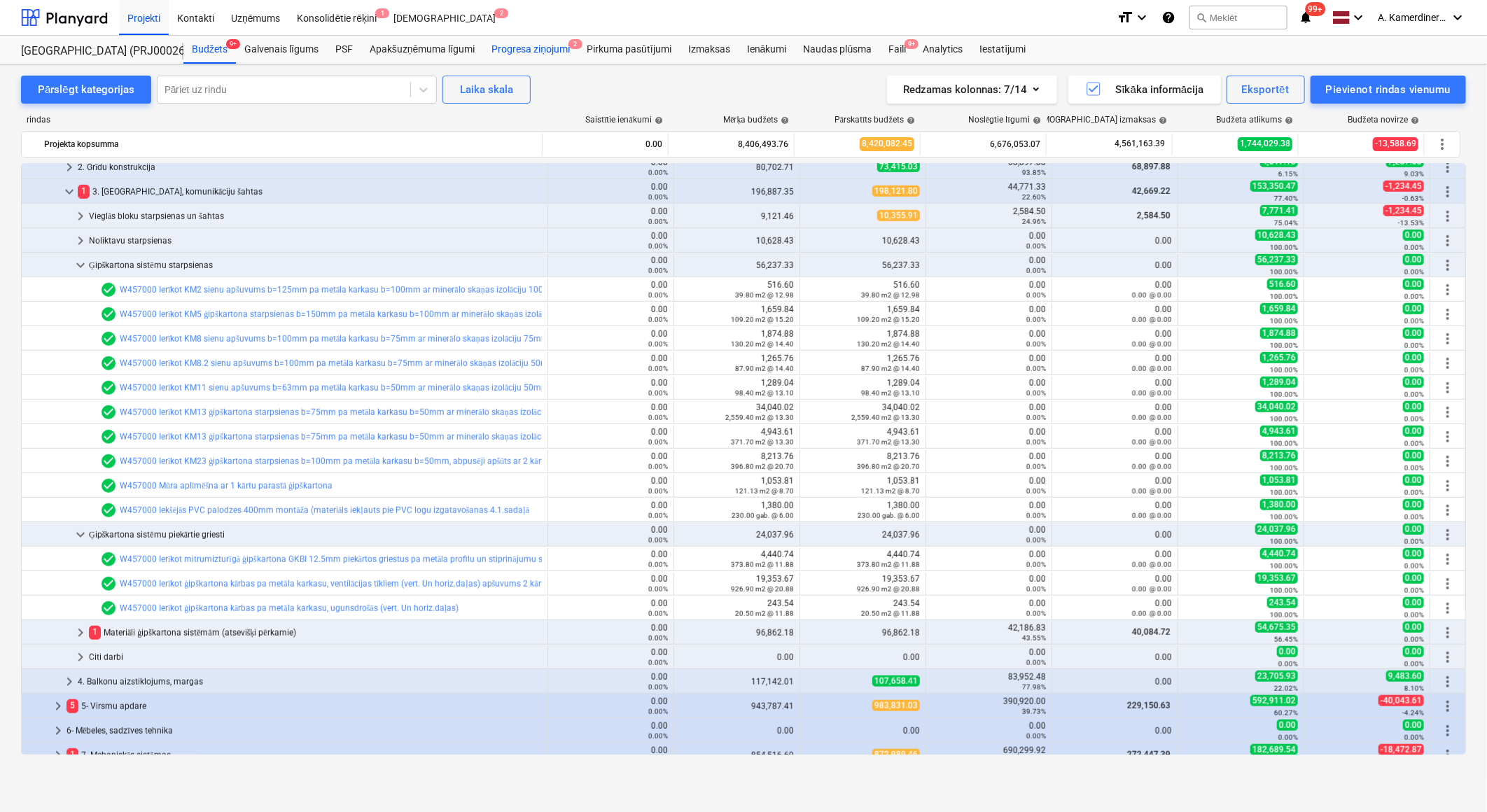
click at [525, 46] on div "Progresa ziņojumi 2" at bounding box center [531, 50] width 96 height 28
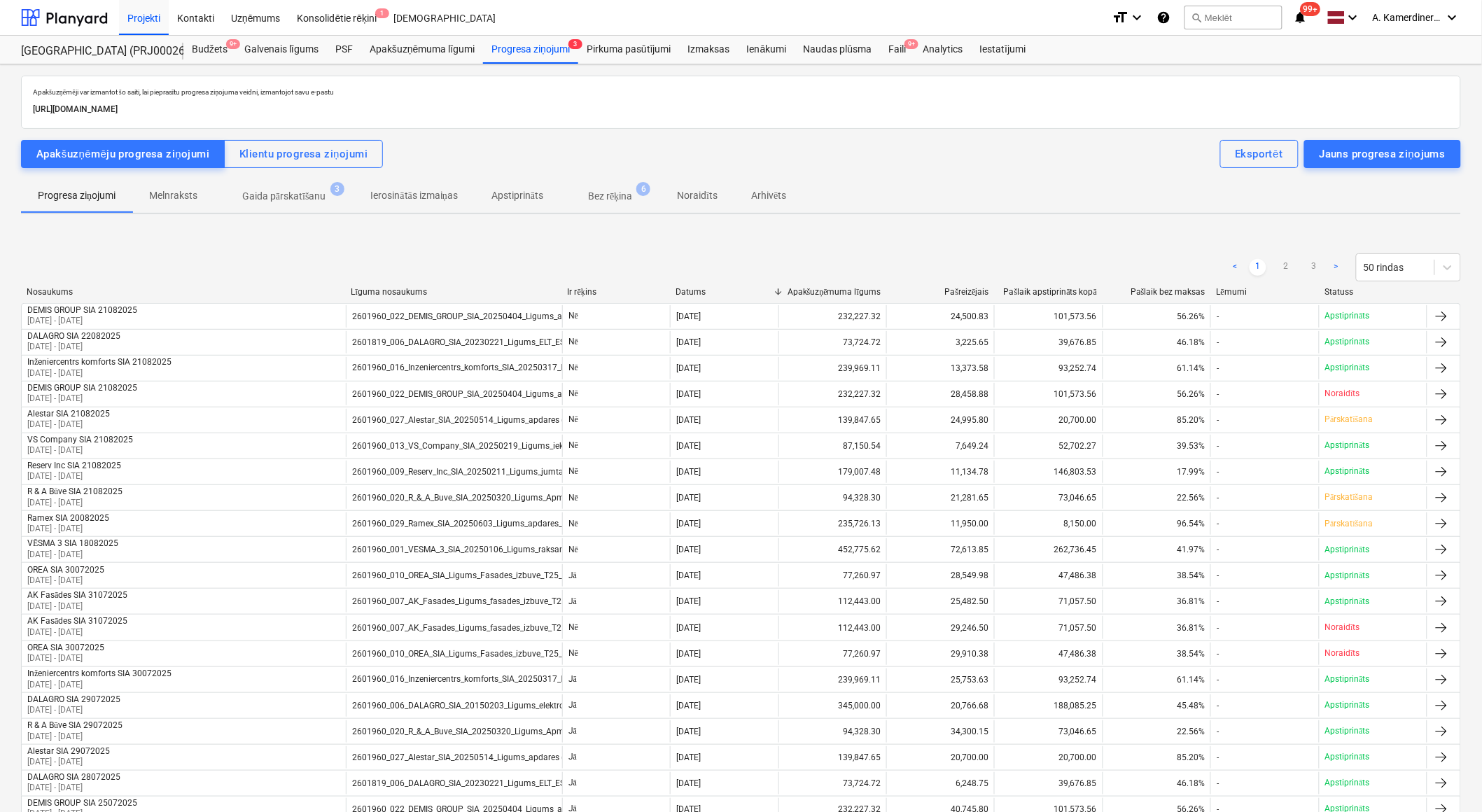
click at [322, 186] on span "Gaida pārskatīšanu 3" at bounding box center [284, 196] width 140 height 25
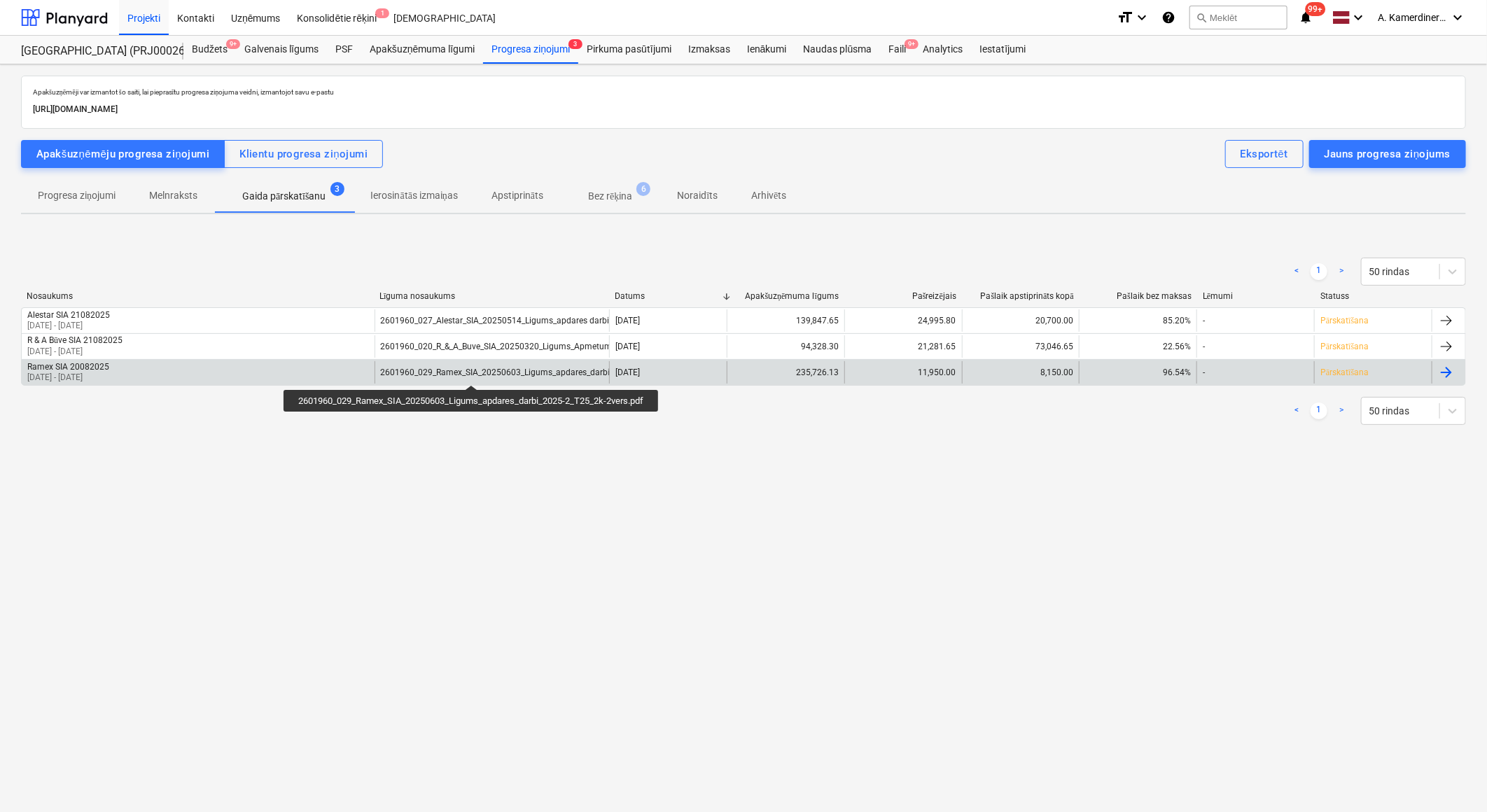
click at [473, 372] on div "2601960_029_Ramex_SIA_20250603_Ligums_apdares_darbi_2025-2_T25_2k-2vers.pdf" at bounding box center [544, 372] width 328 height 9
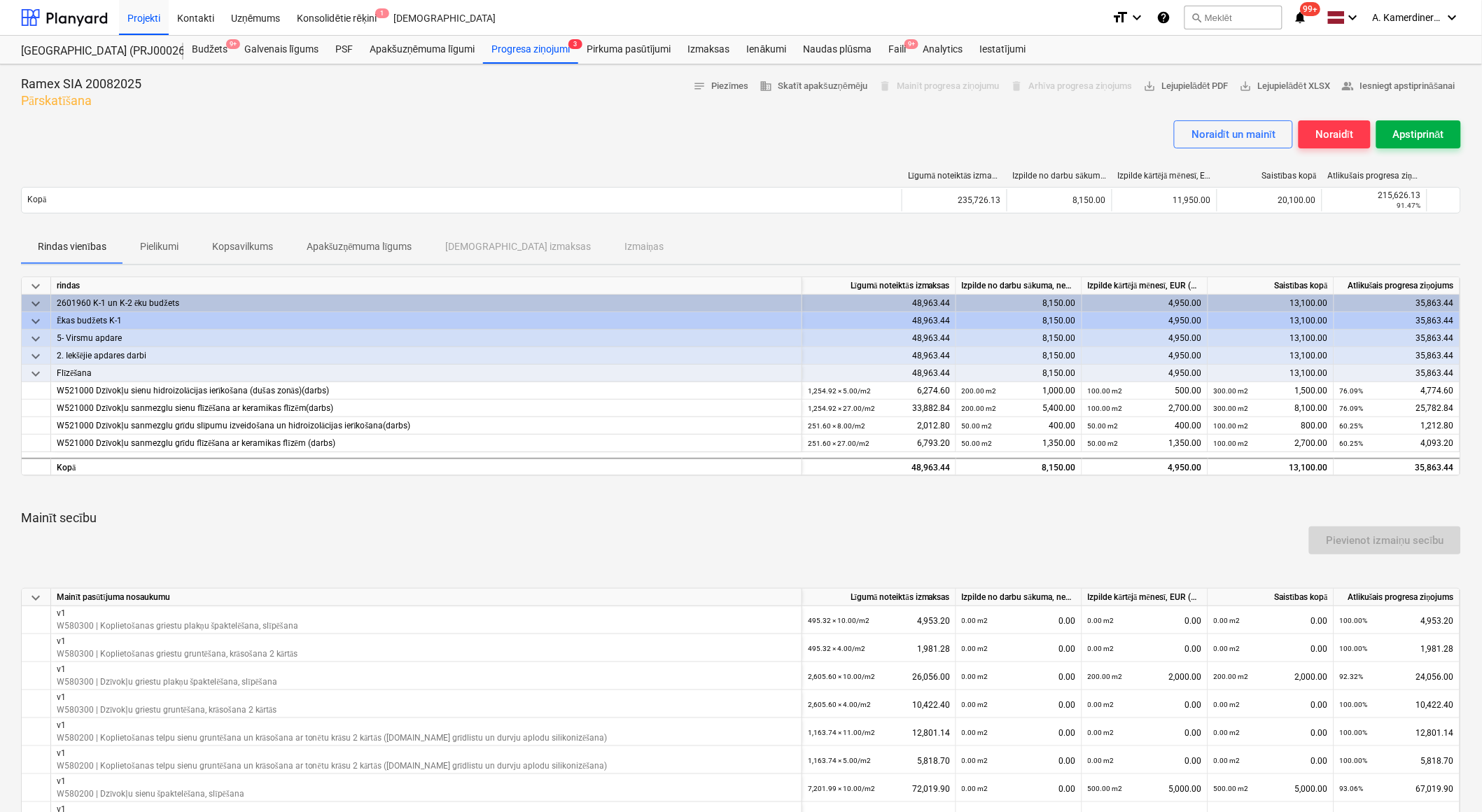
click at [1414, 140] on div "Apstiprināt" at bounding box center [1418, 134] width 52 height 18
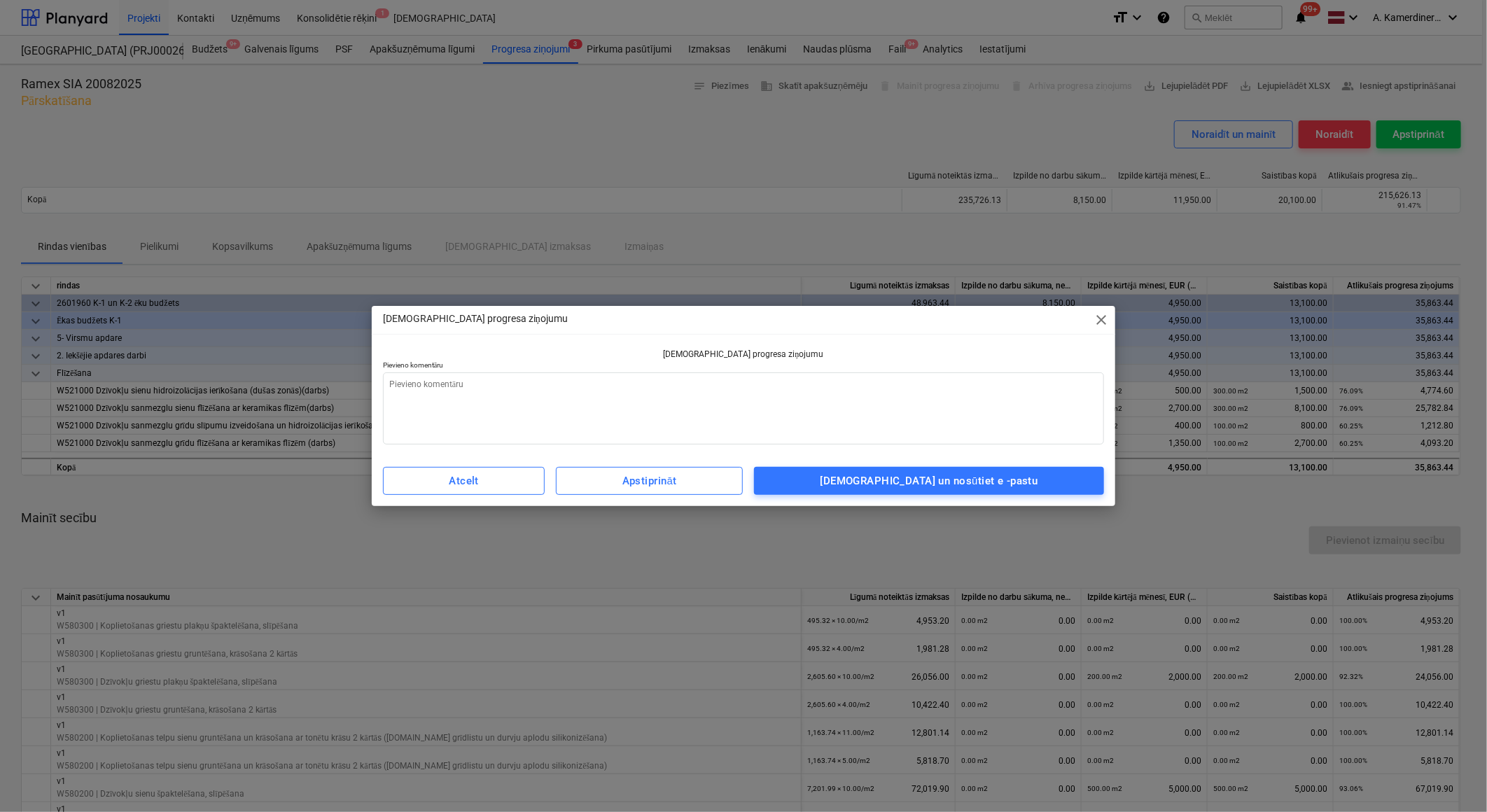
type textarea "x"
click at [877, 413] on textarea at bounding box center [744, 407] width 721 height 72
type textarea "щ"
type textarea "x"
type textarea "щл"
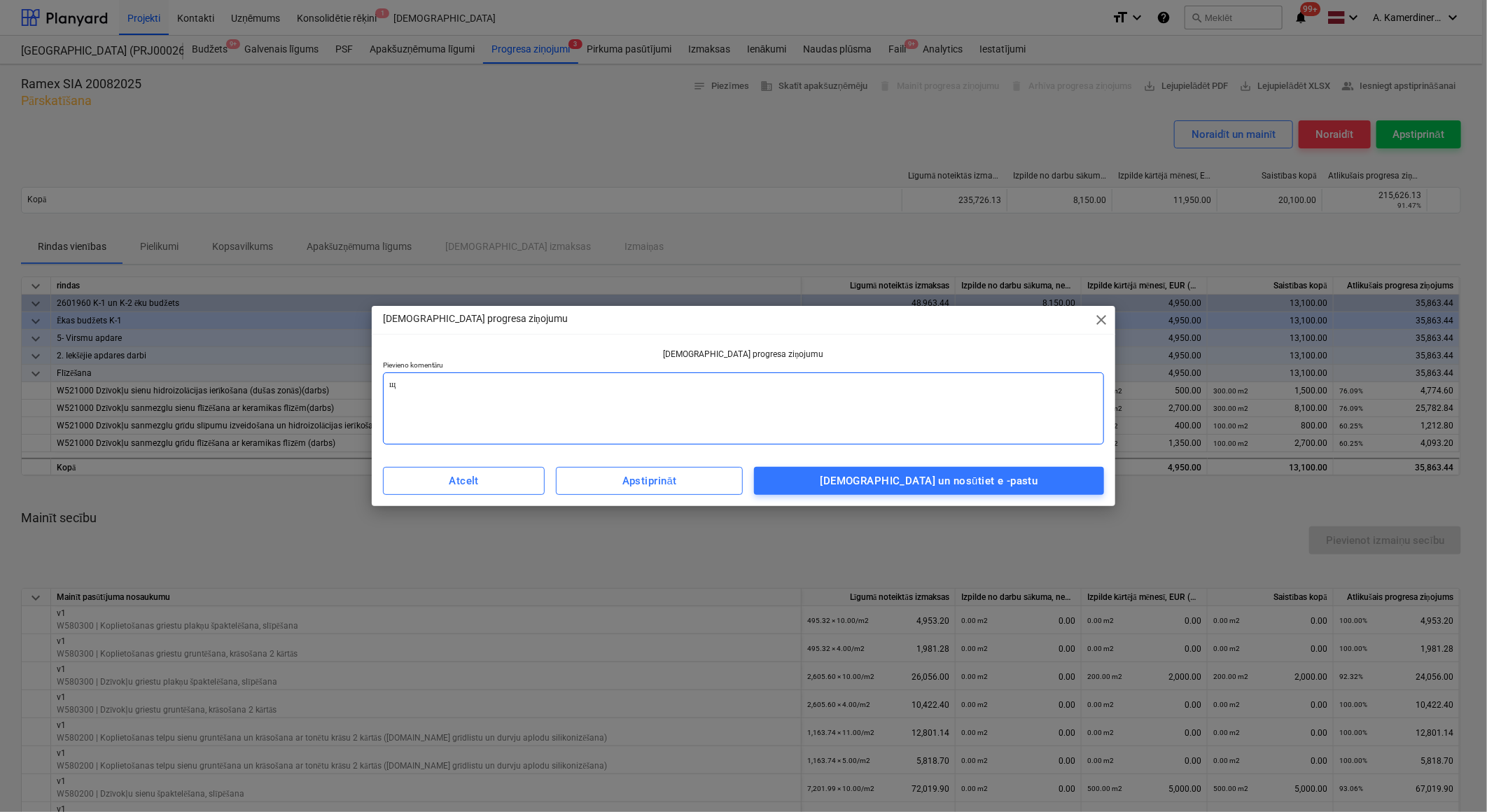
type textarea "x"
type textarea "щ"
type textarea "x"
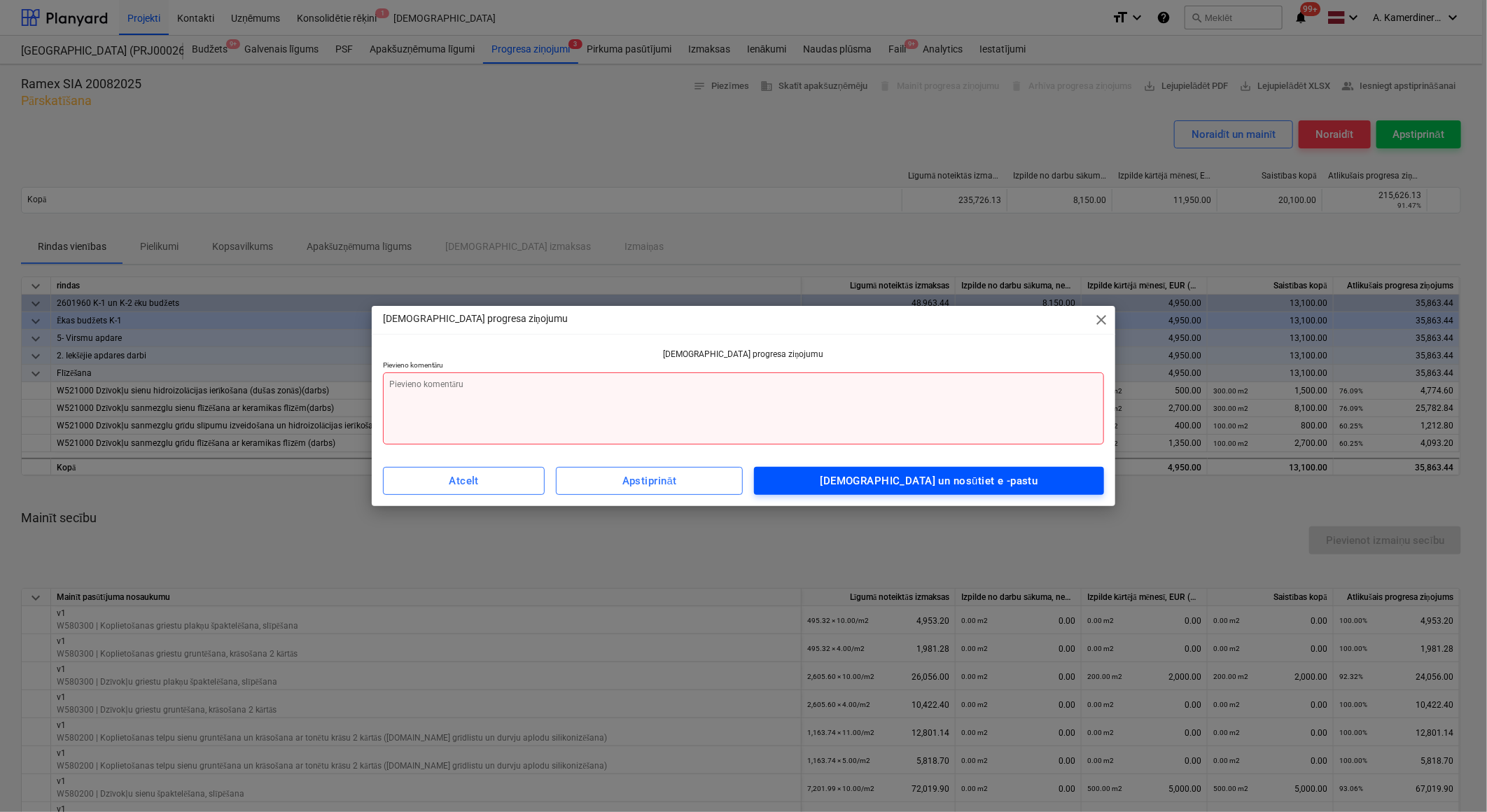
type textarea "o"
type textarea "x"
type textarea "ok"
type textarea "x"
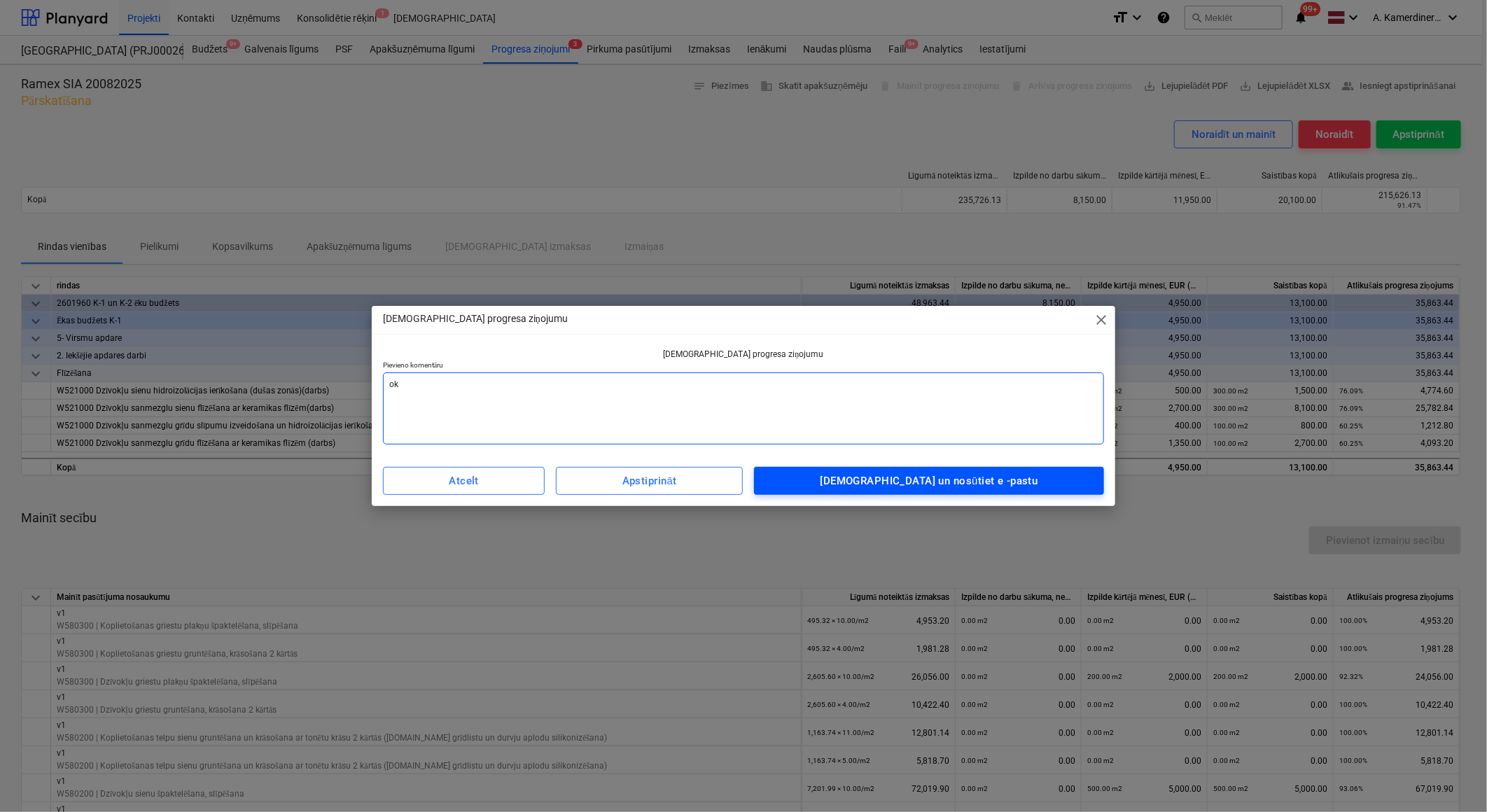
type textarea "ok"
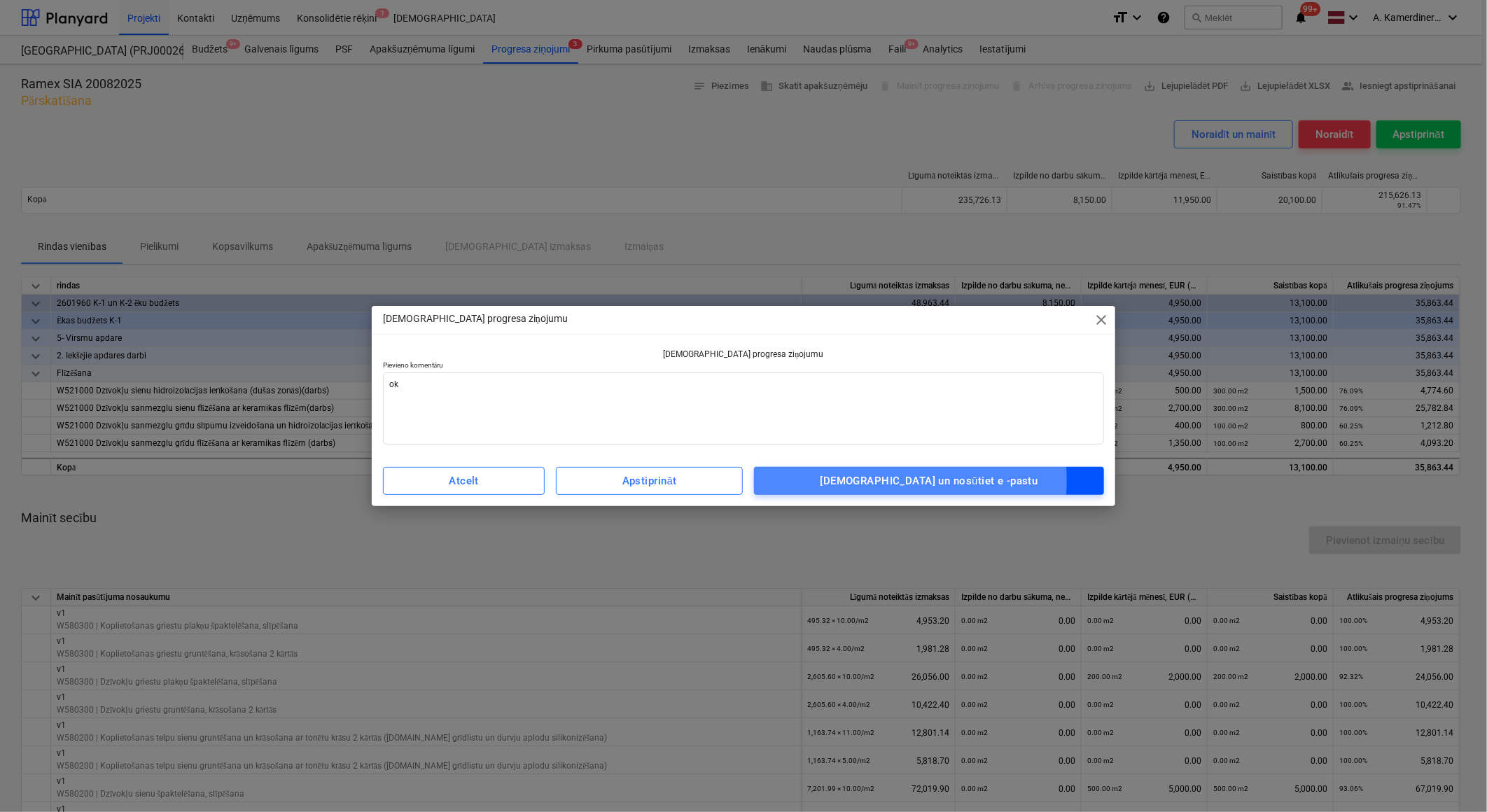
click at [895, 480] on div "[DEMOGRAPHIC_DATA] un nosūtiet e -pastu" at bounding box center [929, 480] width 217 height 18
type textarea "x"
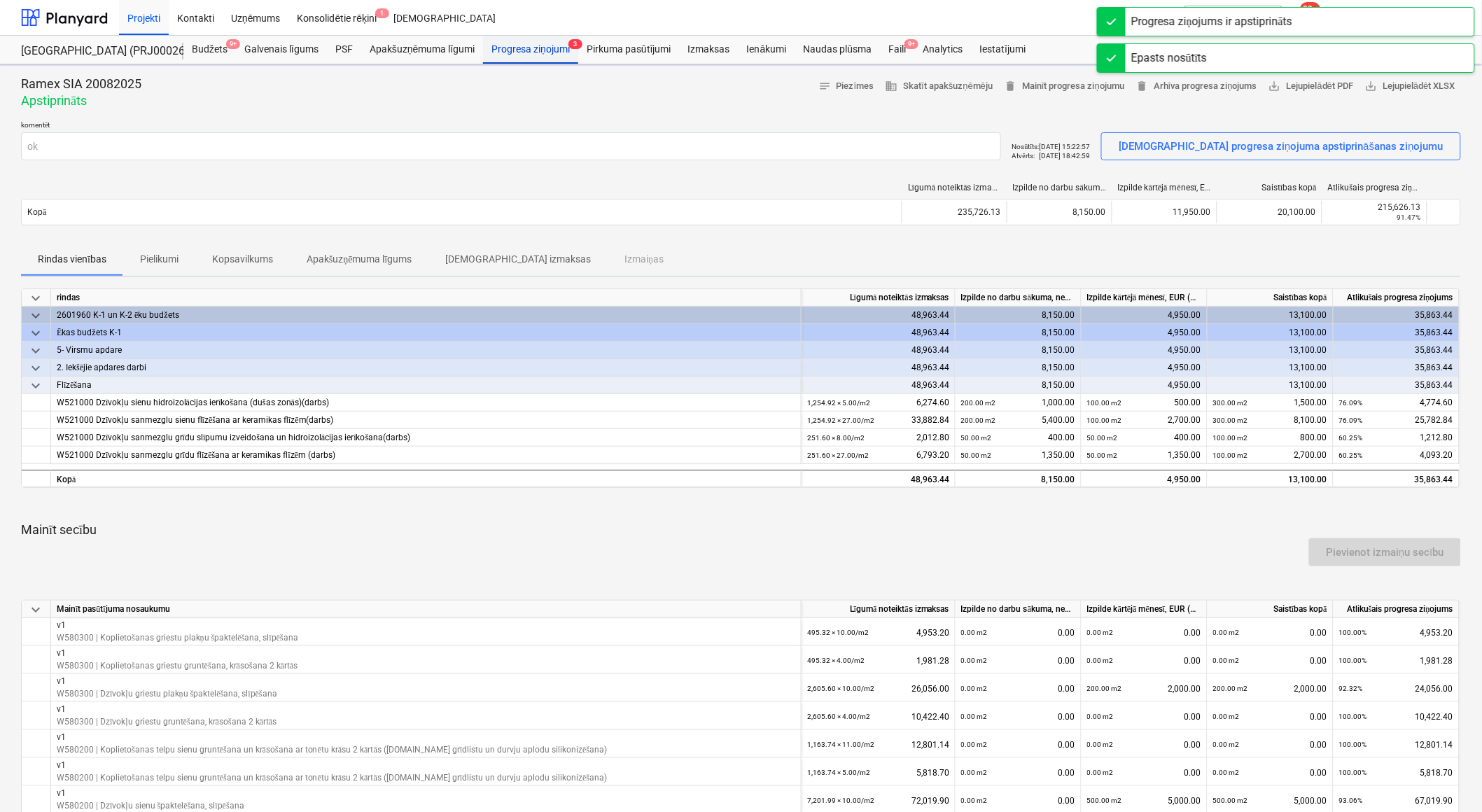
click at [527, 52] on div "Progresa ziņojumi 3" at bounding box center [531, 50] width 96 height 28
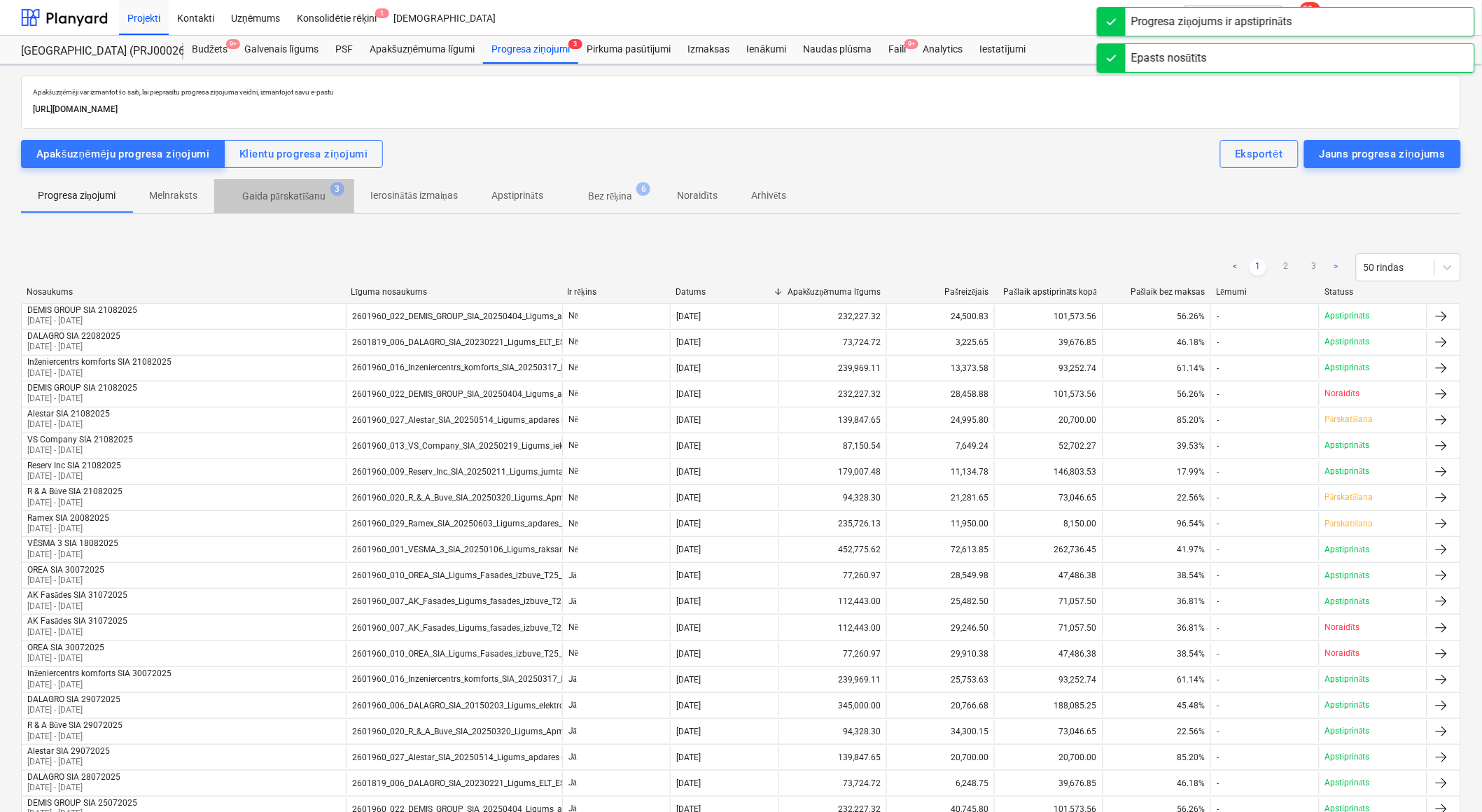
click at [283, 196] on p "Gaida pārskatīšanu" at bounding box center [285, 197] width 84 height 15
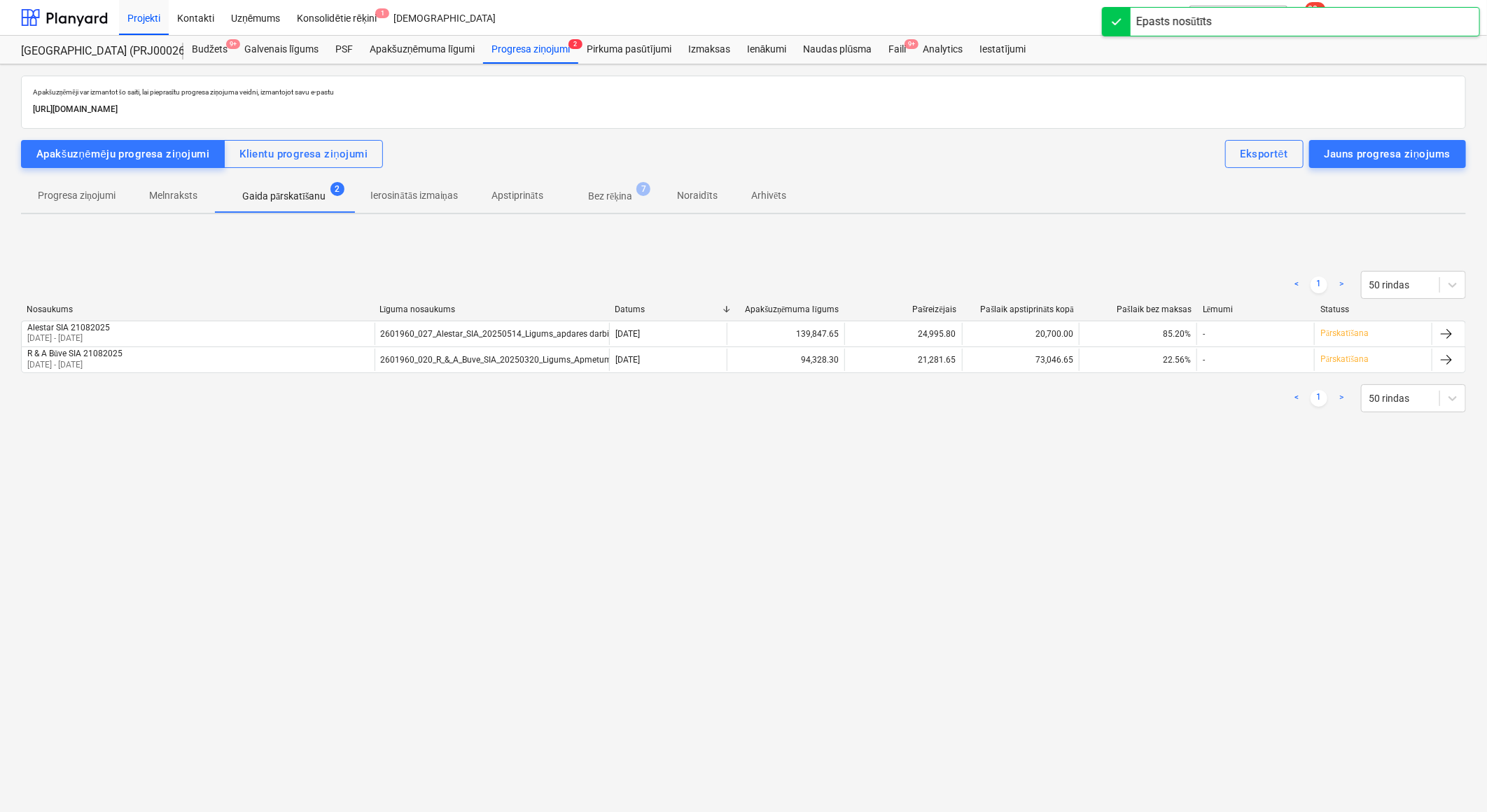
click at [611, 190] on p "Bez rēķina" at bounding box center [610, 197] width 44 height 15
